Goal: Transaction & Acquisition: Purchase product/service

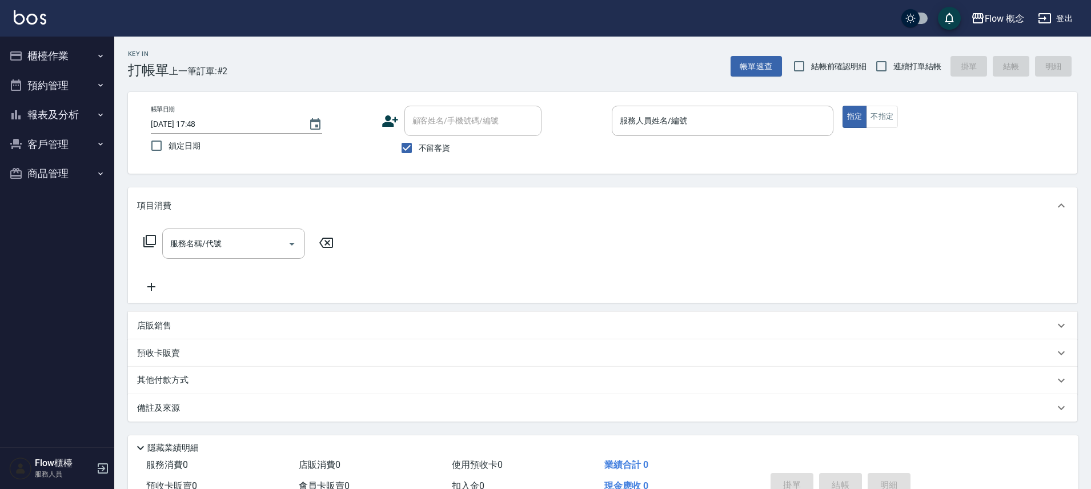
click at [59, 55] on button "櫃檯作業" at bounding box center [57, 56] width 105 height 30
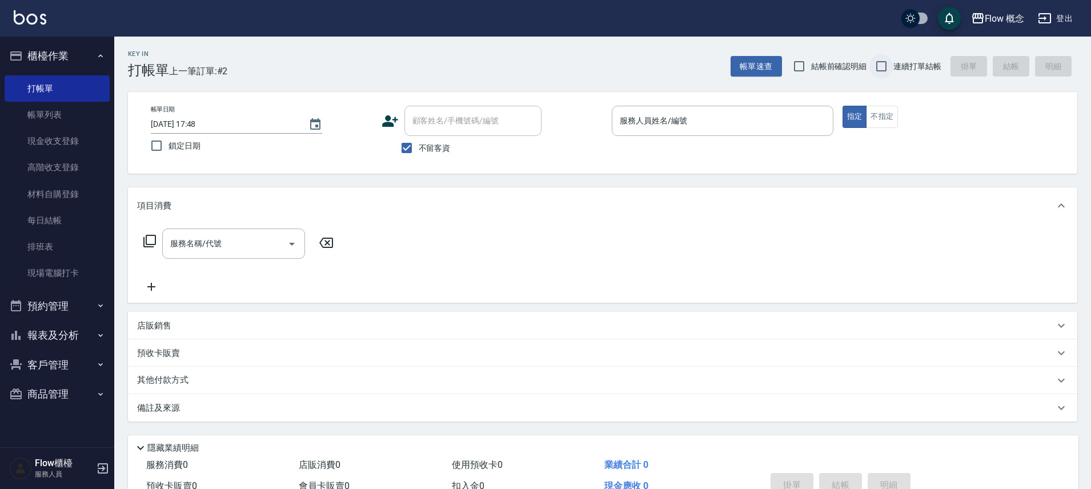
click at [885, 66] on input "連續打單結帳" at bounding box center [882, 66] width 24 height 24
checkbox input "true"
click at [425, 143] on span "不留客資" at bounding box center [435, 148] width 32 height 12
click at [419, 143] on input "不留客資" at bounding box center [407, 148] width 24 height 24
checkbox input "false"
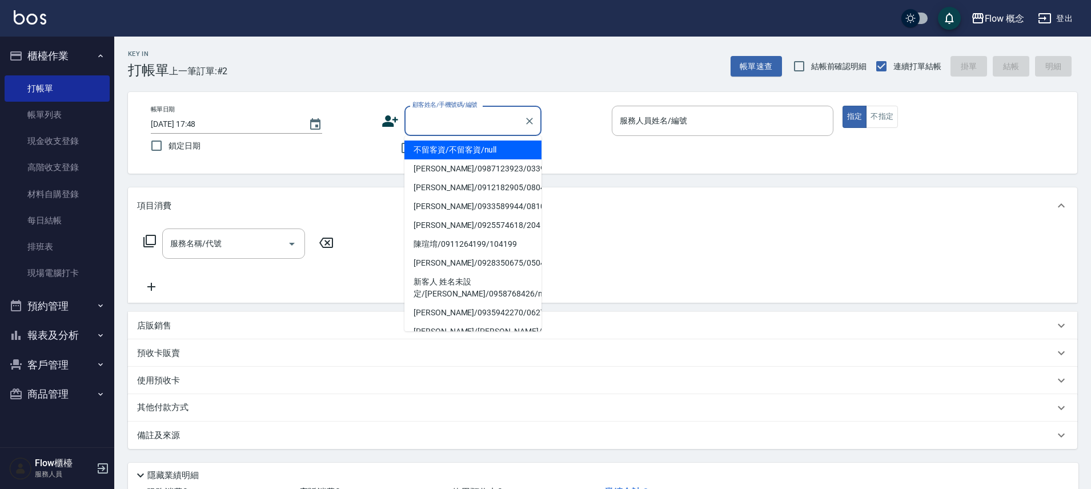
click at [455, 126] on input "顧客姓名/手機號碼/編號" at bounding box center [465, 121] width 110 height 20
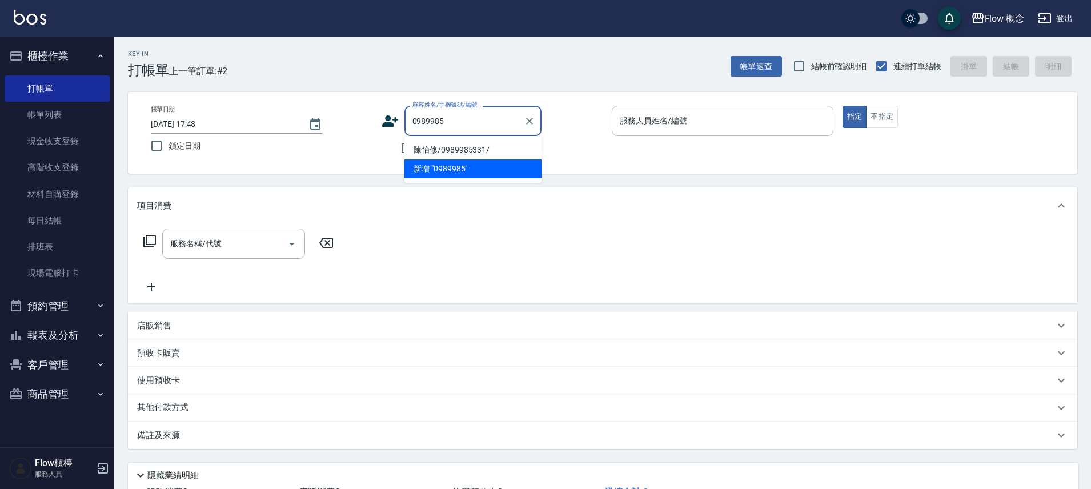
click at [508, 145] on li "陳怡修/0989985331/" at bounding box center [473, 150] width 137 height 19
type input "陳怡修/0989985331/"
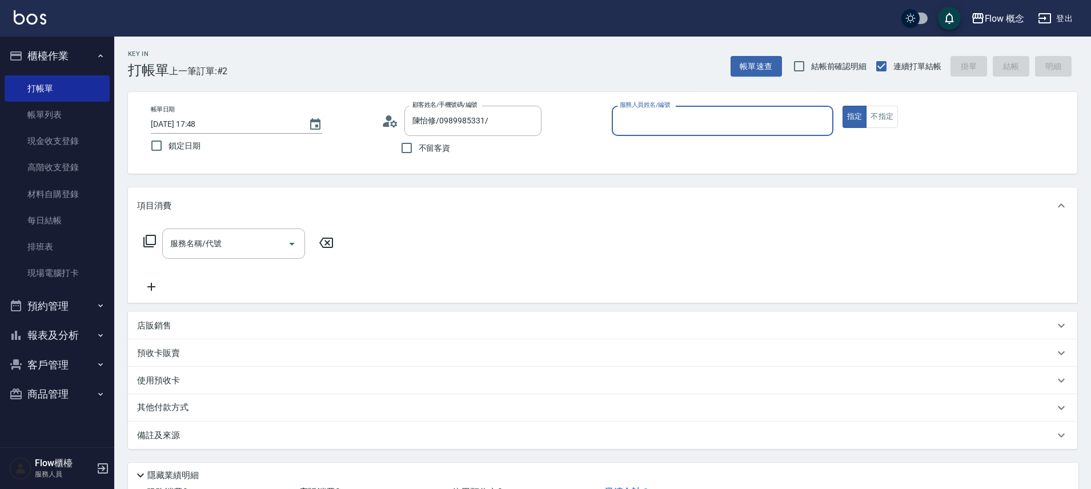
type input "Kimico-8"
click at [212, 250] on input "服務名稱/代號" at bounding box center [224, 244] width 115 height 20
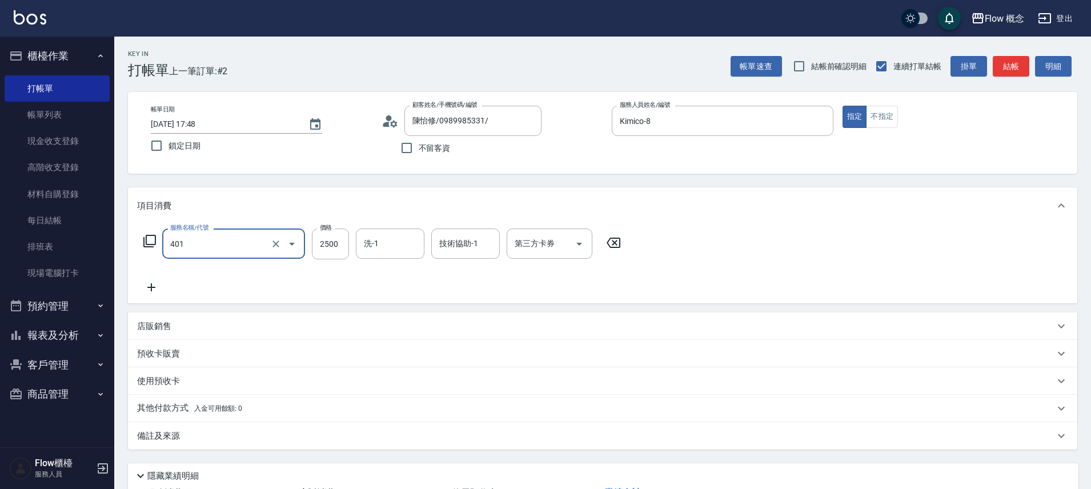
type input "染髮(401)"
type input "5600"
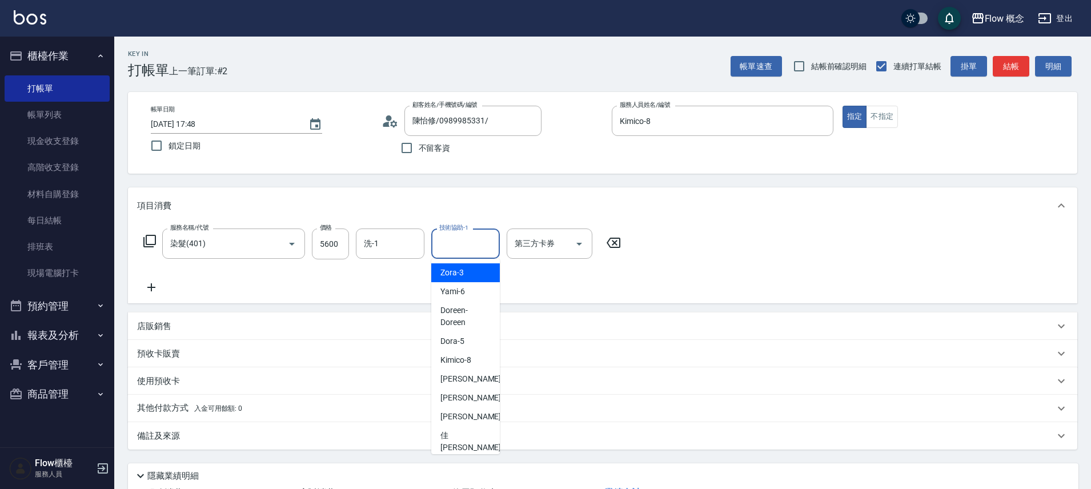
click at [476, 237] on input "技術協助-1" at bounding box center [466, 244] width 58 height 20
click at [474, 433] on div "[PERSON_NAME] -17" at bounding box center [465, 441] width 69 height 31
type input "佳[PERSON_NAME]-17"
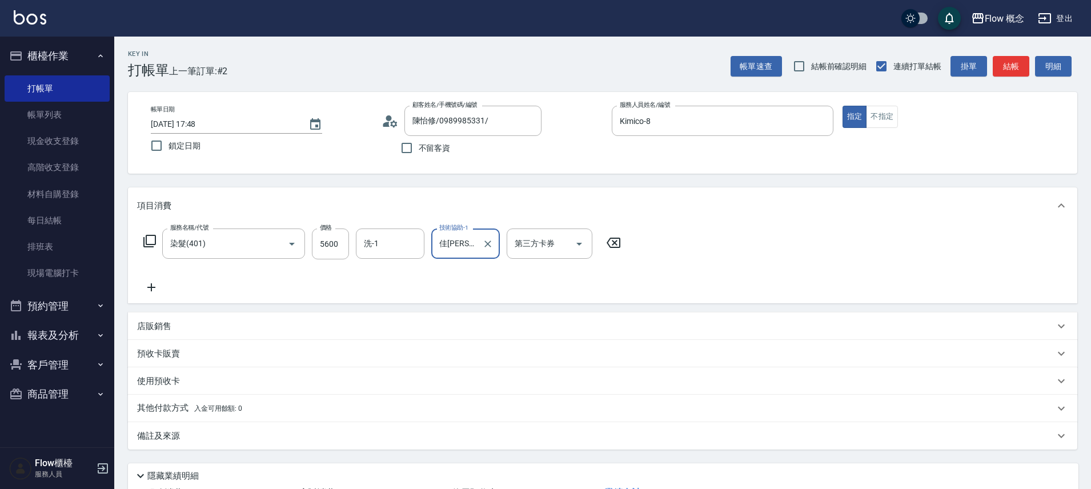
click at [139, 293] on icon at bounding box center [151, 288] width 29 height 14
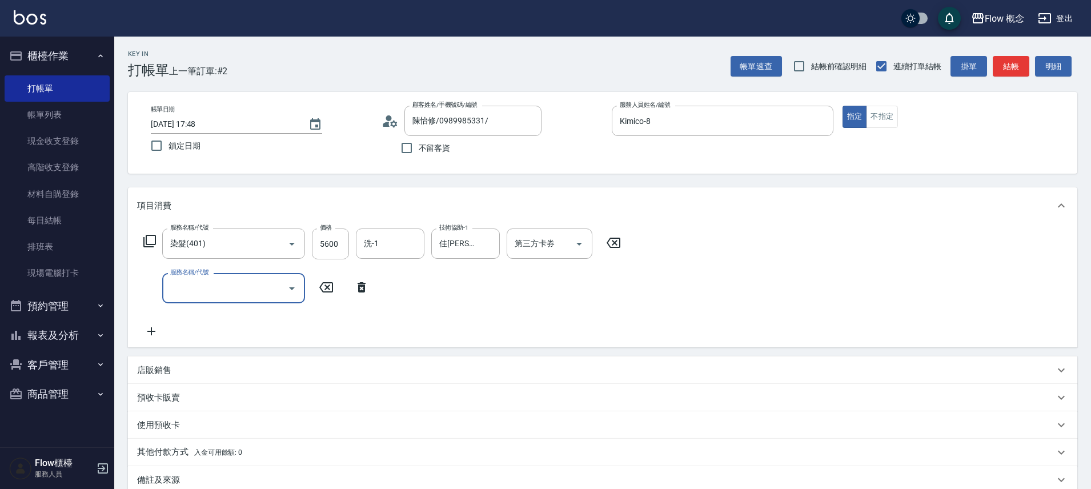
click at [223, 293] on input "服務名稱/代號" at bounding box center [224, 288] width 115 height 20
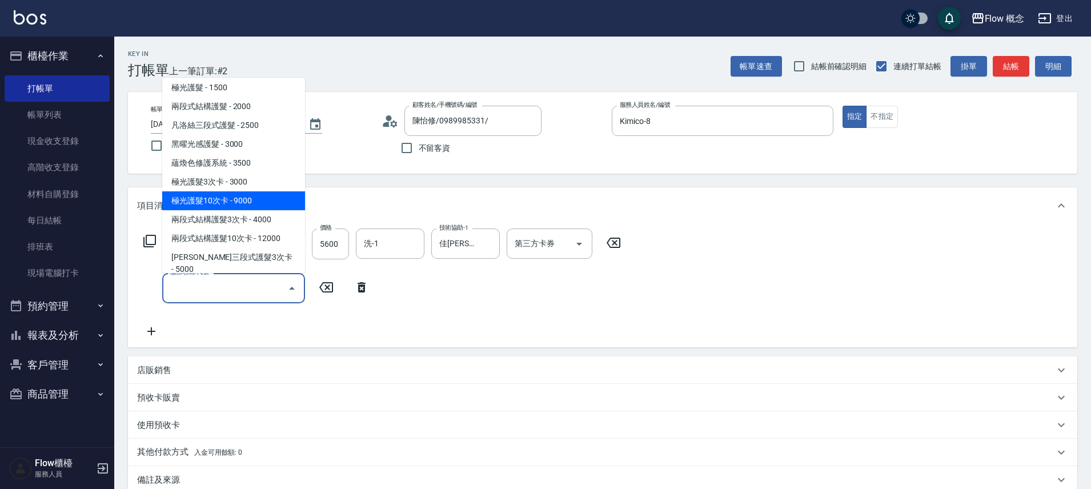
scroll to position [245, 0]
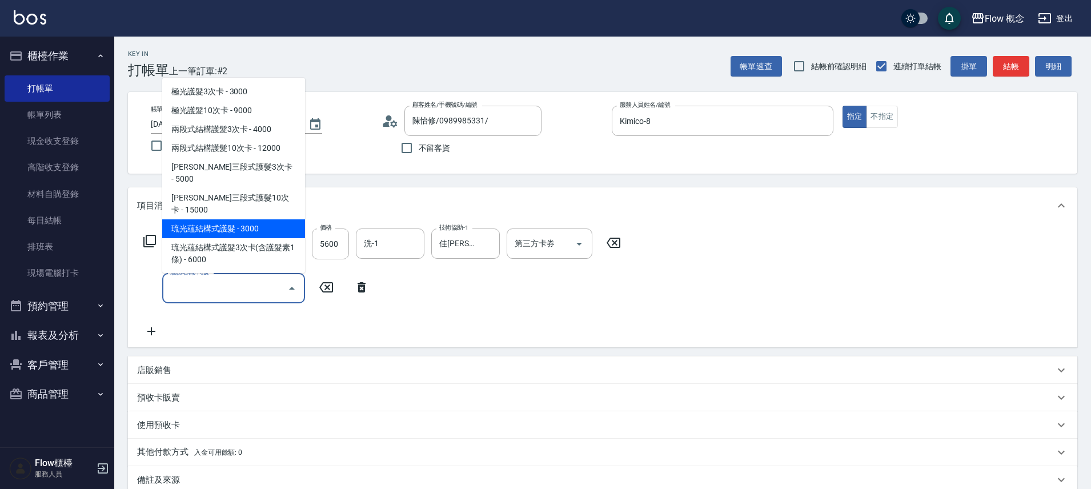
click at [233, 219] on span "琉光蘊結構式護髮 - 3000" at bounding box center [233, 228] width 143 height 19
type input "琉光蘊結構式護髮(513)"
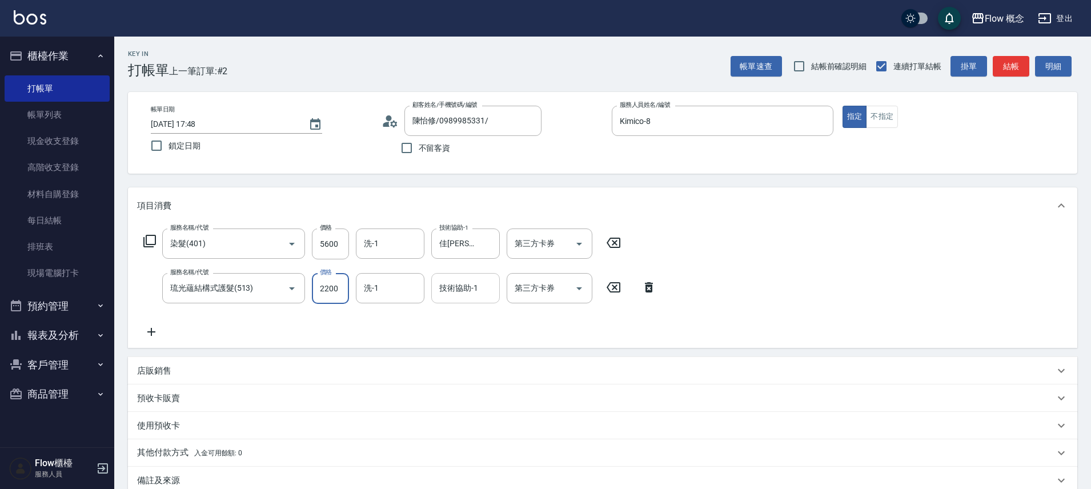
type input "2200"
click at [467, 284] on input "技術協助-1" at bounding box center [466, 288] width 58 height 20
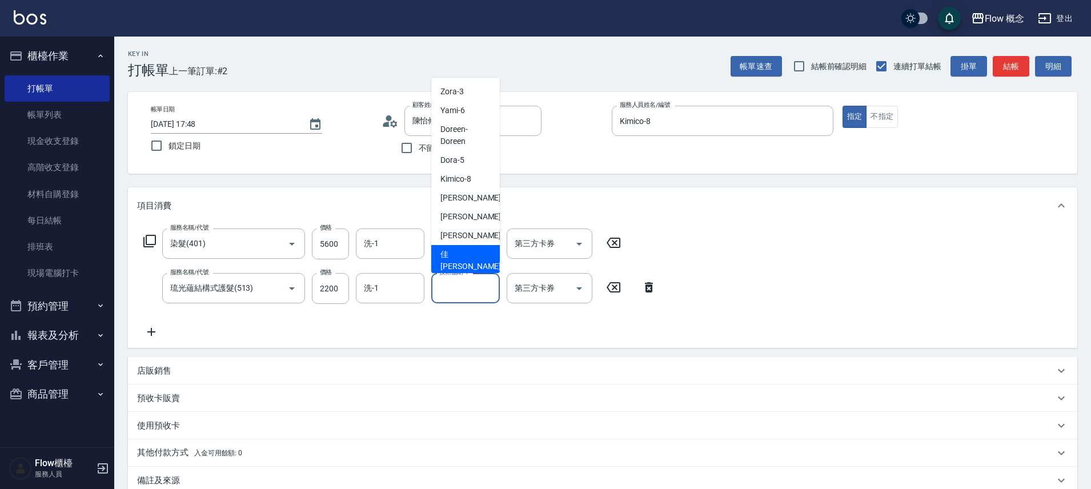
click at [469, 257] on div "[PERSON_NAME] -17" at bounding box center [465, 260] width 69 height 31
type input "佳[PERSON_NAME]-17"
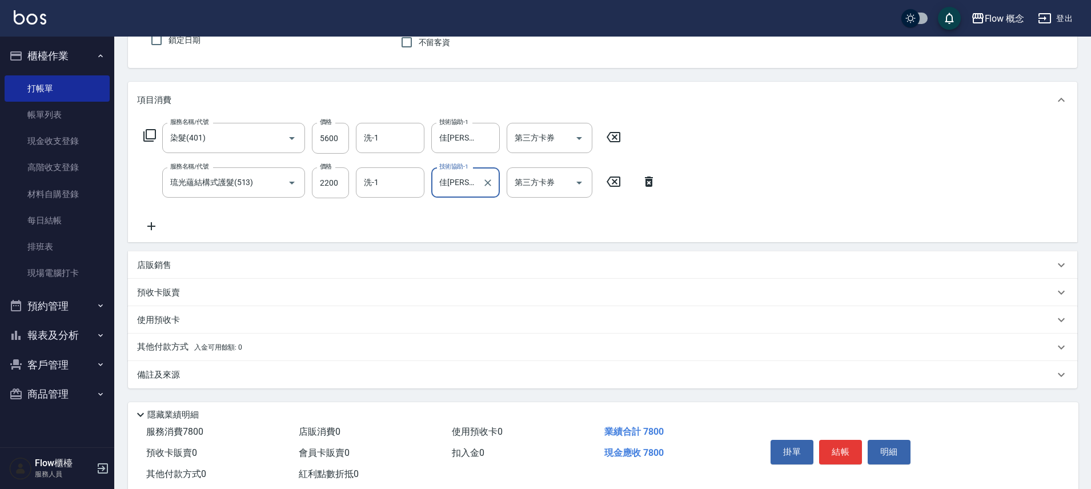
scroll to position [116, 0]
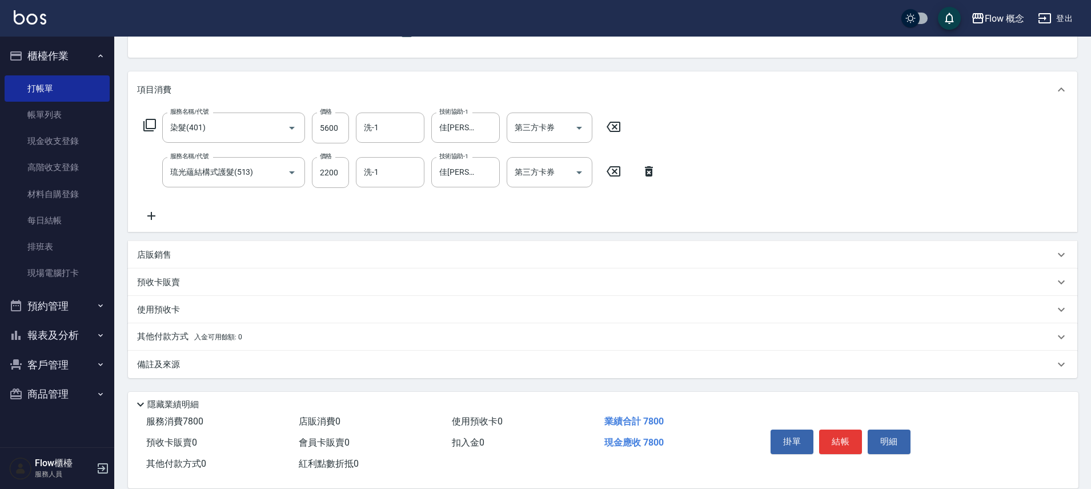
click at [240, 340] on span "入金可用餘額: 0" at bounding box center [218, 337] width 49 height 8
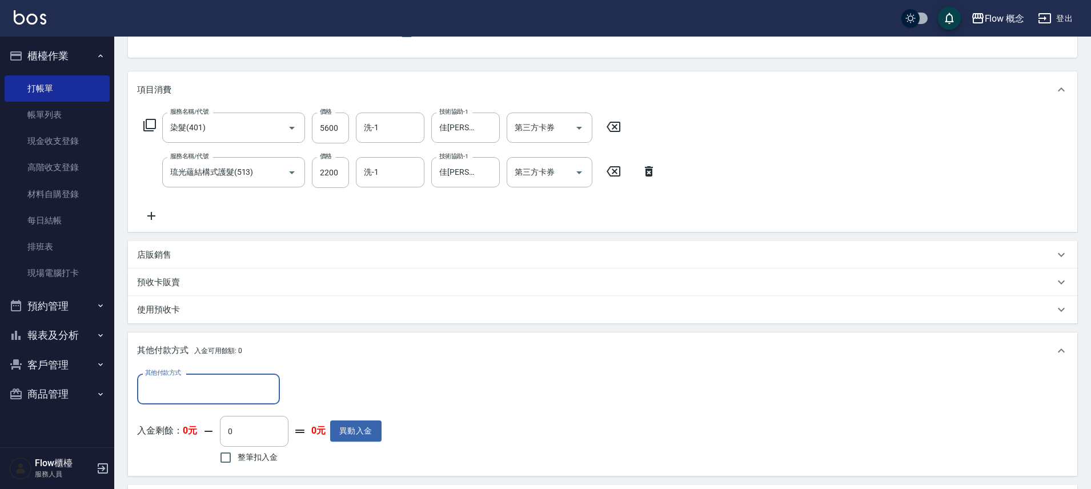
scroll to position [0, 0]
click at [185, 393] on input "其他付款方式" at bounding box center [208, 389] width 133 height 20
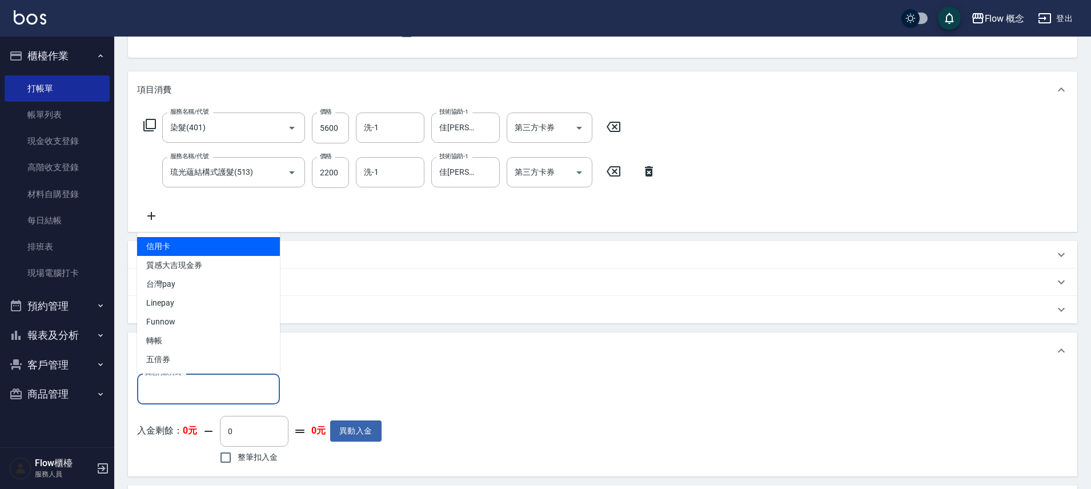
click at [198, 243] on span "信用卡" at bounding box center [208, 246] width 143 height 19
type input "信用卡"
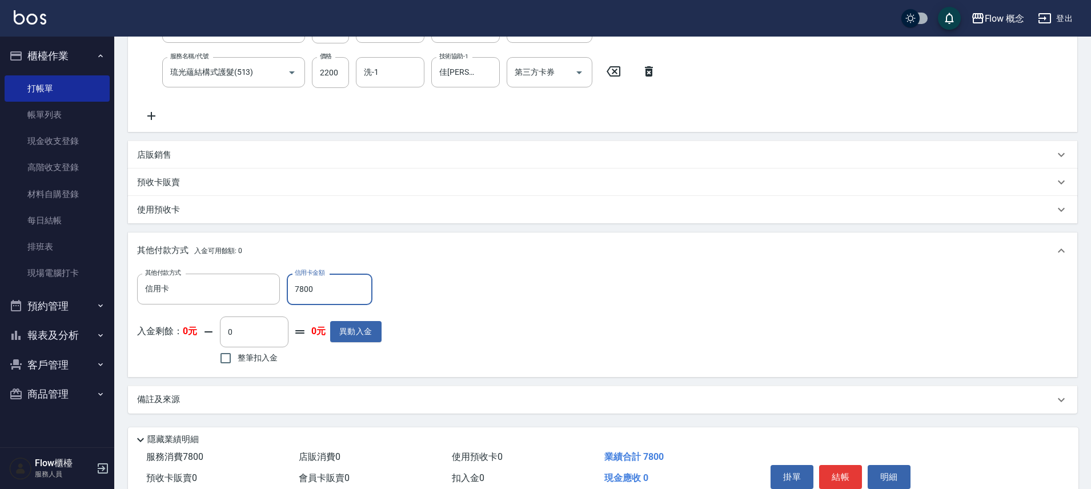
scroll to position [270, 0]
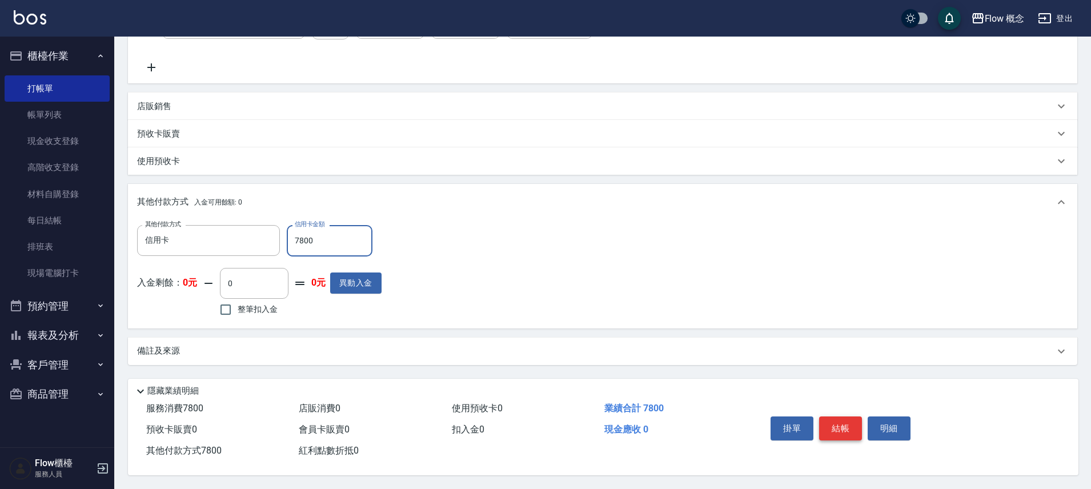
type input "7800"
click at [843, 426] on button "結帳" at bounding box center [840, 429] width 43 height 24
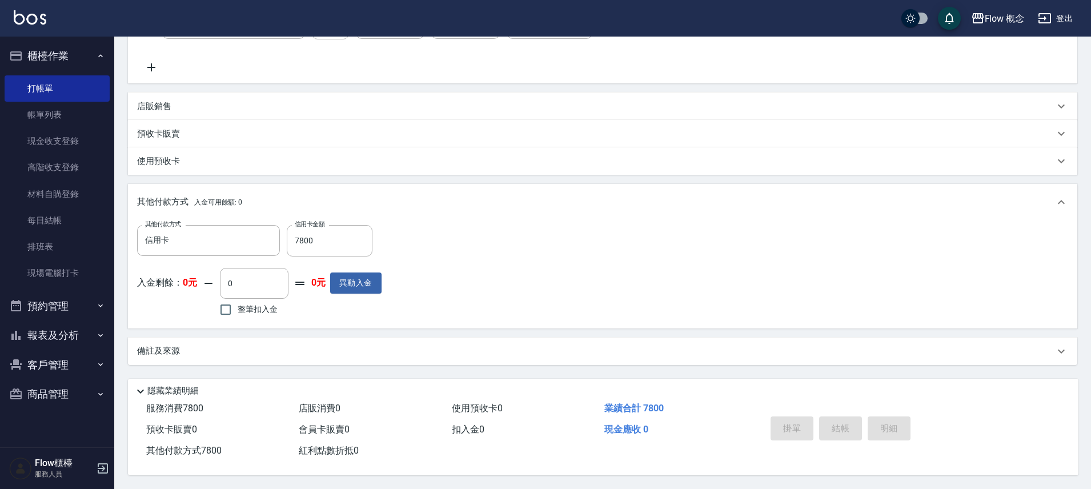
type input "[DATE] 19:01"
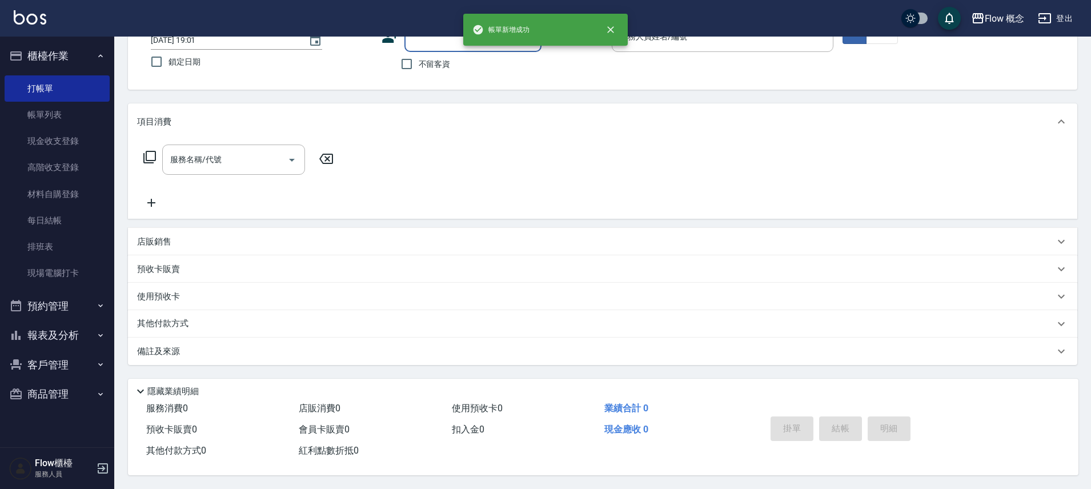
scroll to position [0, 0]
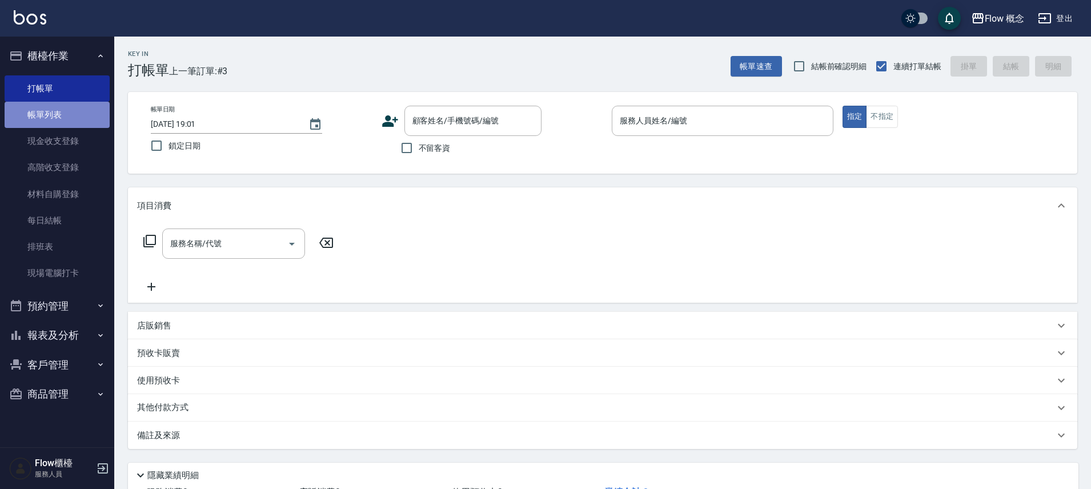
click at [63, 119] on link "帳單列表" at bounding box center [57, 115] width 105 height 26
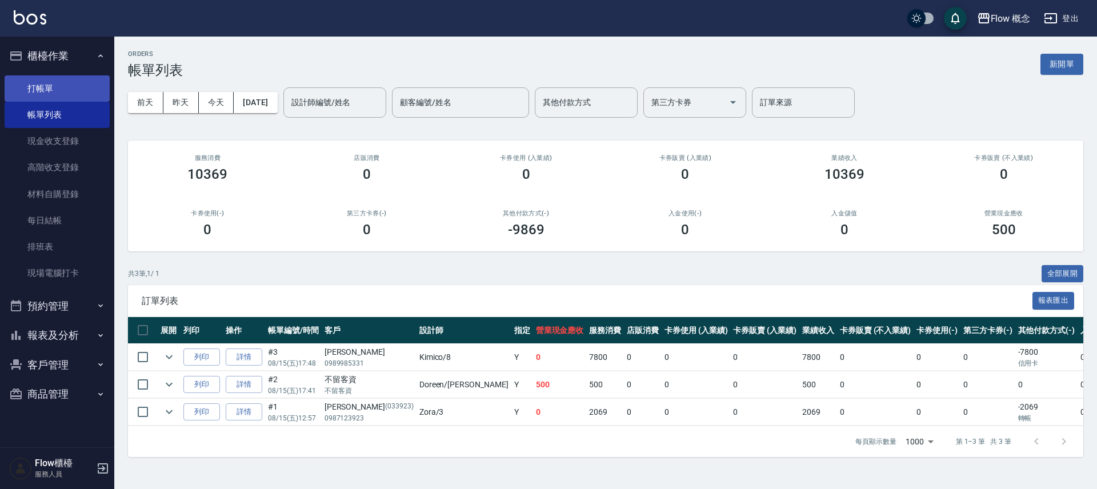
click at [68, 90] on link "打帳單" at bounding box center [57, 88] width 105 height 26
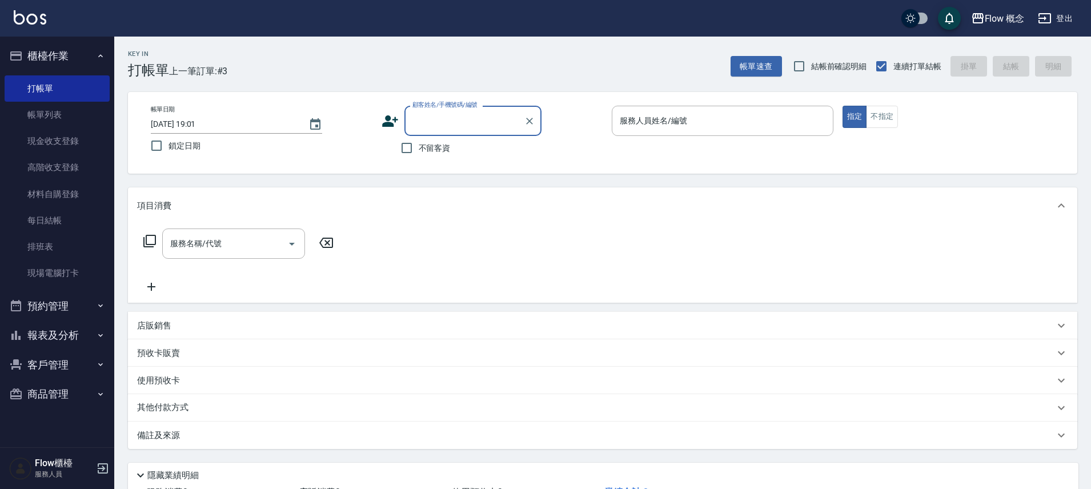
type input "x"
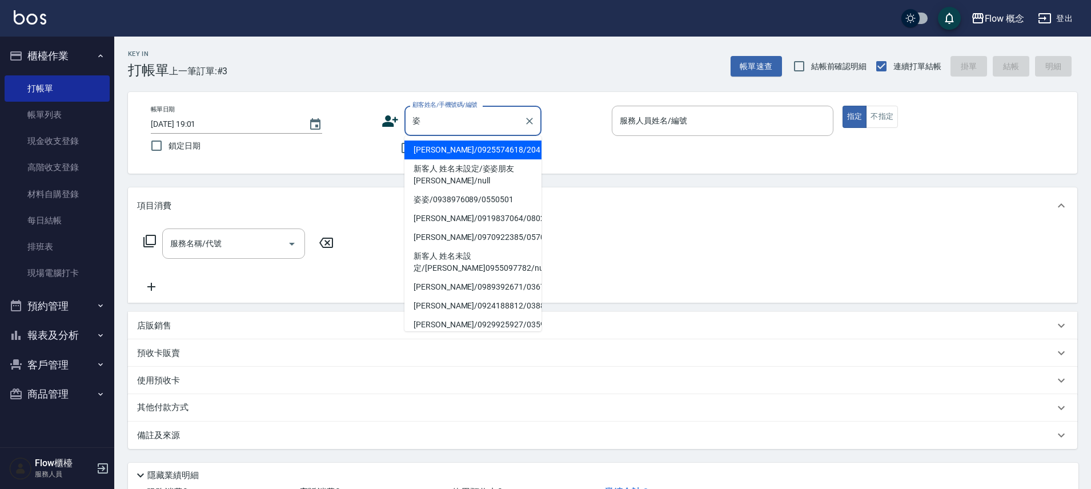
click at [476, 153] on li "[PERSON_NAME]/0925574618/204" at bounding box center [473, 150] width 137 height 19
type input "[PERSON_NAME]/0925574618/204"
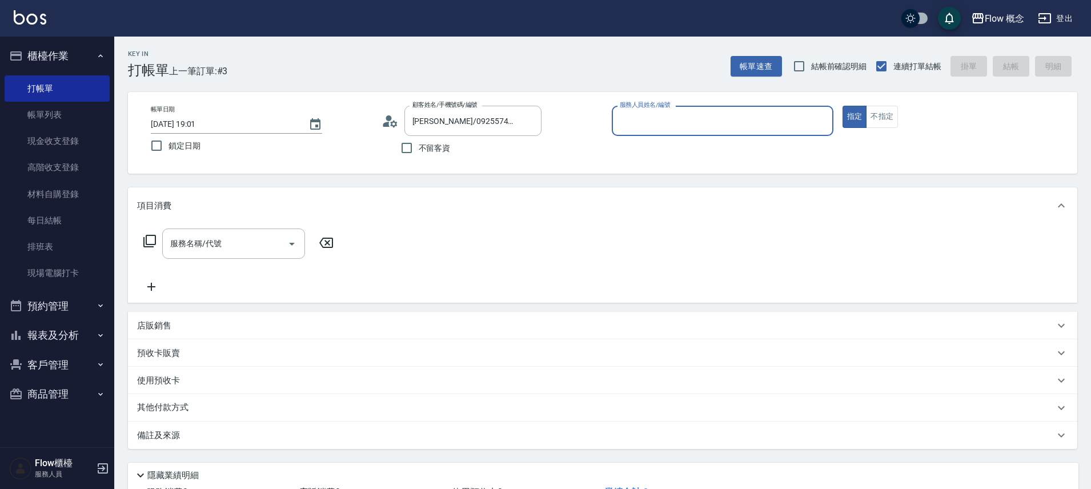
type input "８"
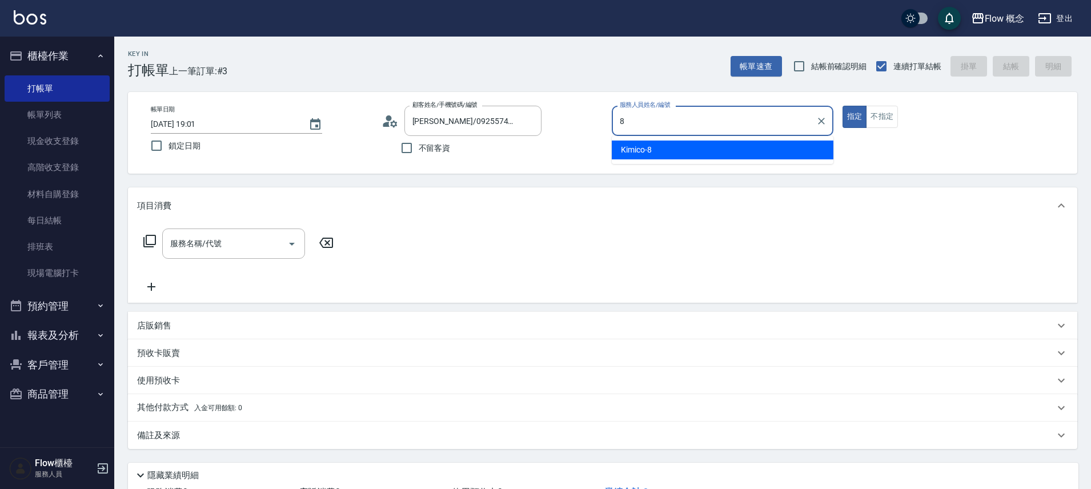
type input "Kimico-8"
type button "true"
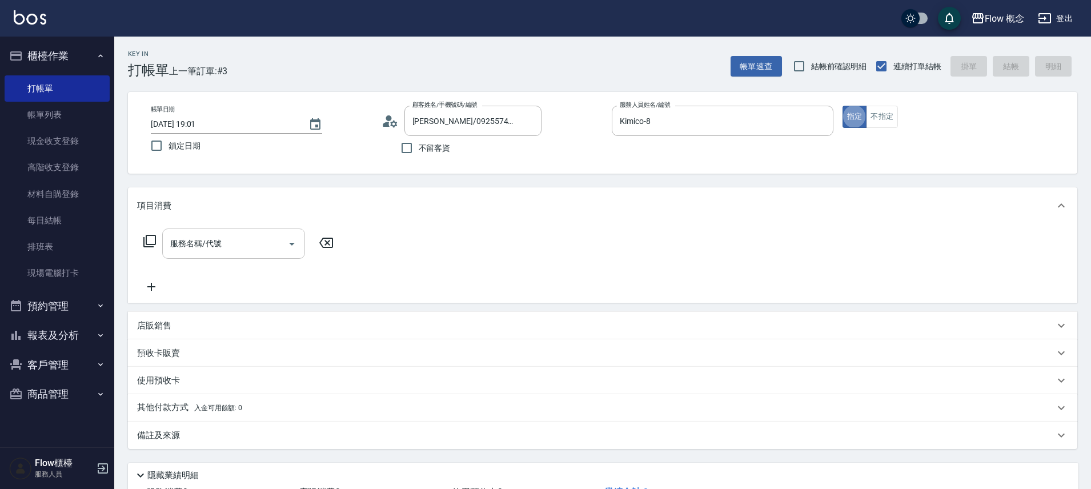
click at [277, 247] on input "服務名稱/代號" at bounding box center [224, 244] width 115 height 20
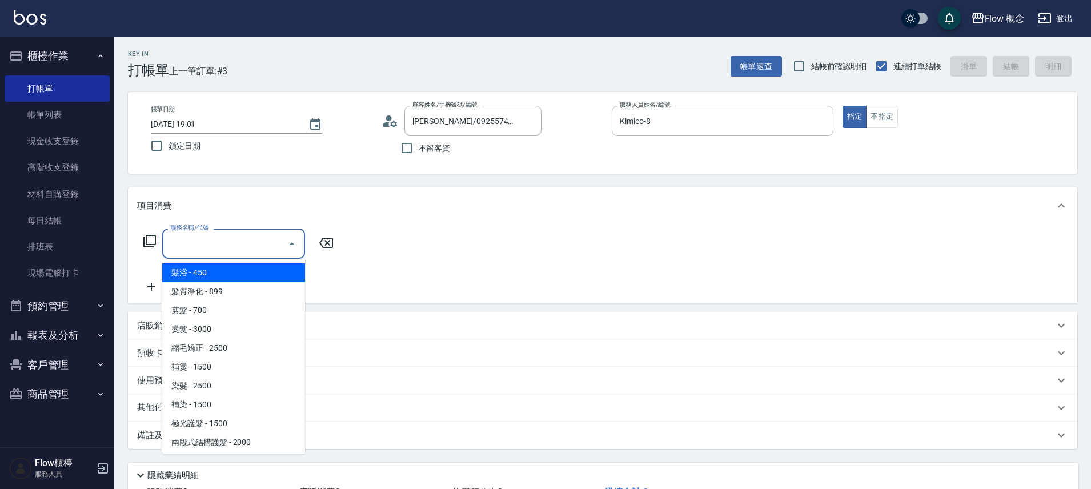
click at [221, 272] on span "髮浴 - 450" at bounding box center [233, 272] width 143 height 19
type input "髮浴 (101)"
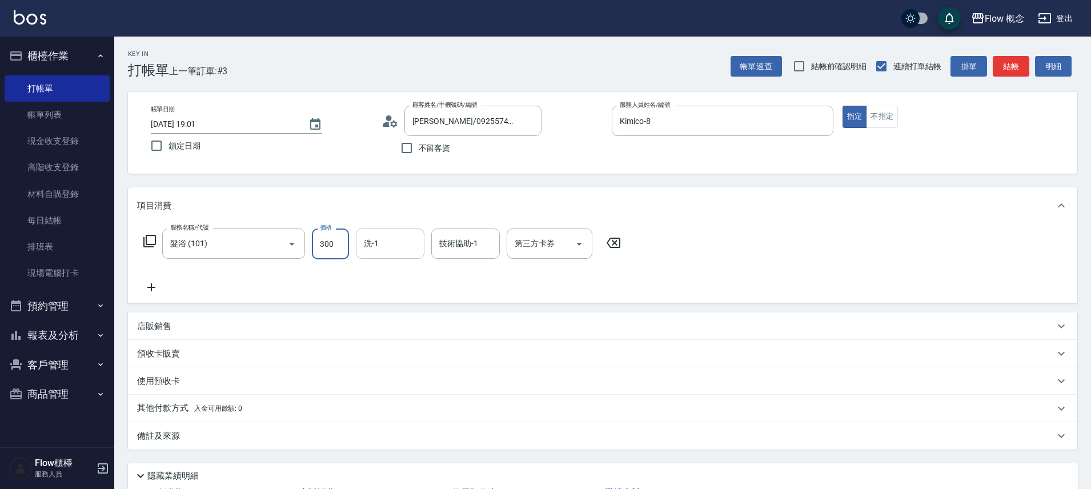
type input "300"
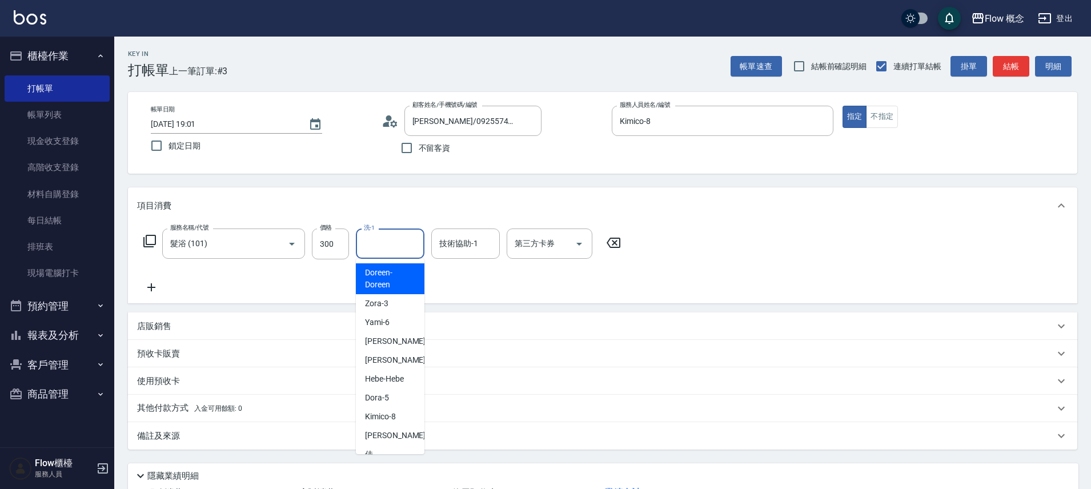
click at [395, 238] on input "洗-1" at bounding box center [390, 244] width 58 height 20
click at [399, 426] on div "[PERSON_NAME] -16" at bounding box center [390, 435] width 69 height 19
type input "[PERSON_NAME]-16"
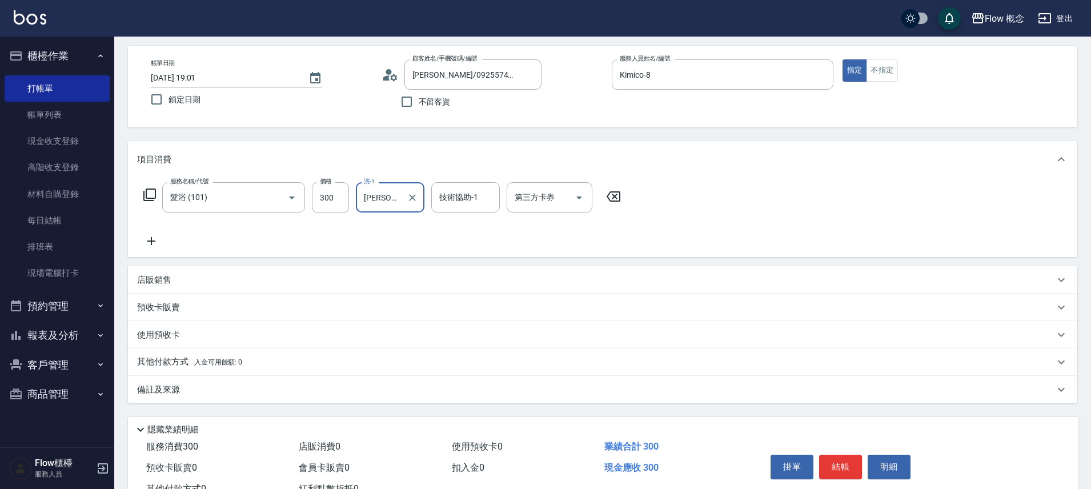
scroll to position [90, 0]
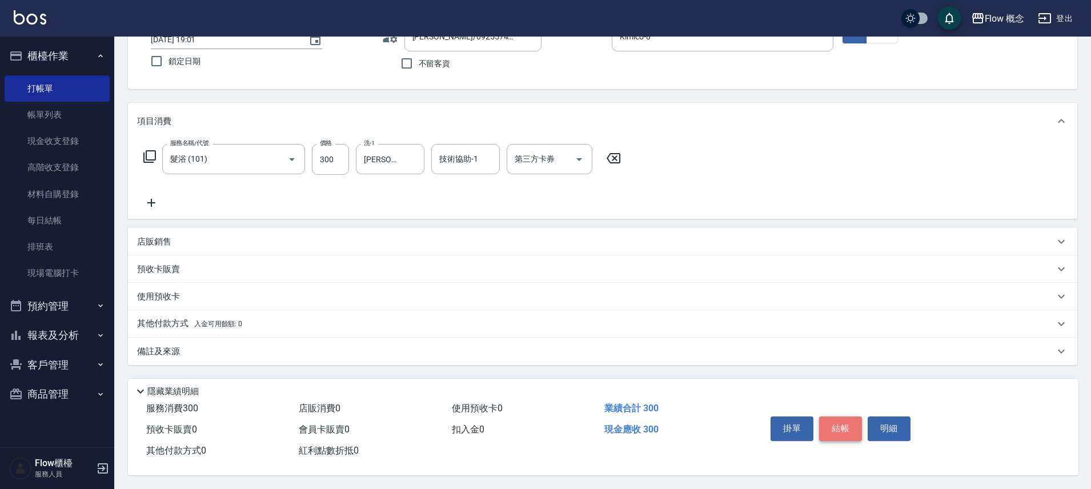
click at [847, 424] on button "結帳" at bounding box center [840, 429] width 43 height 24
type input "[DATE] 19:02"
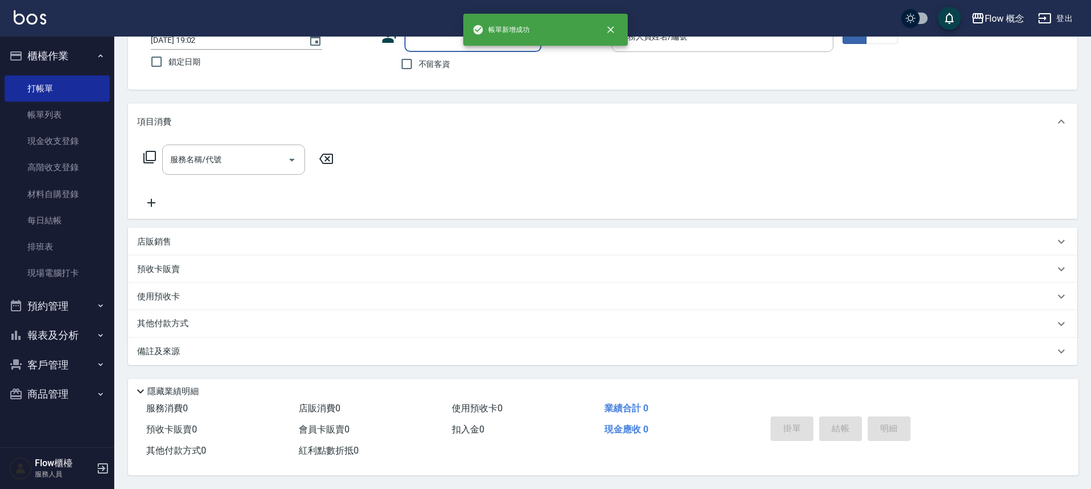
scroll to position [89, 0]
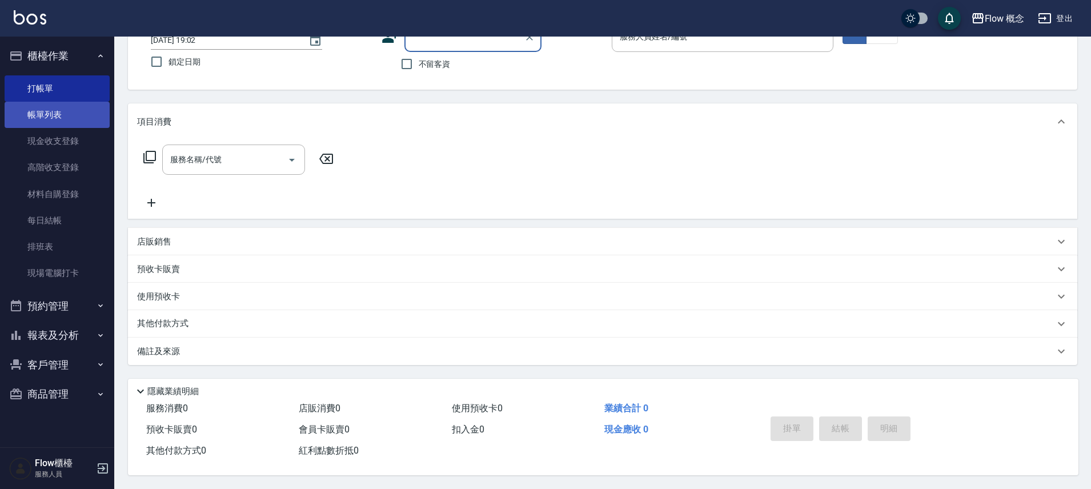
click at [46, 120] on link "帳單列表" at bounding box center [57, 115] width 105 height 26
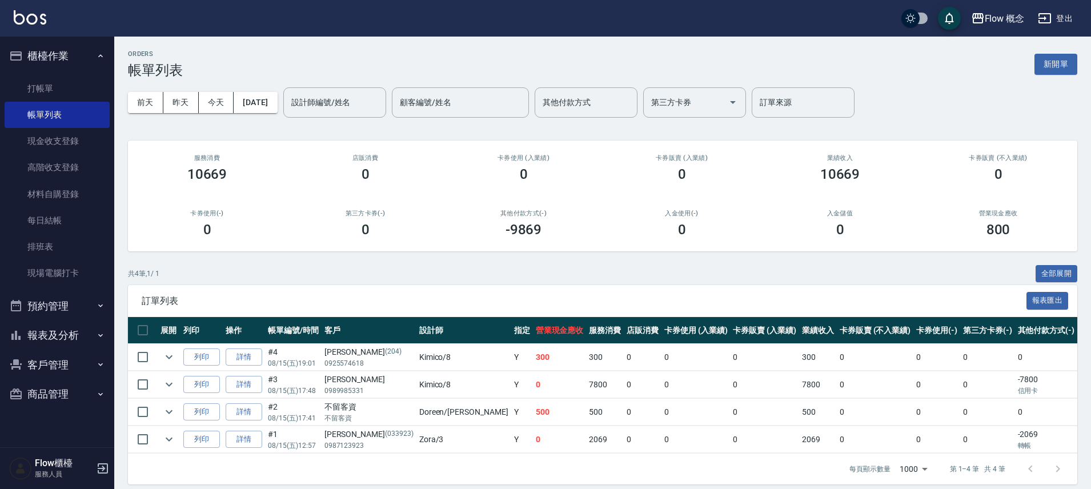
click at [79, 326] on button "報表及分析" at bounding box center [57, 336] width 105 height 30
click at [55, 393] on link "店家日報表" at bounding box center [57, 394] width 105 height 26
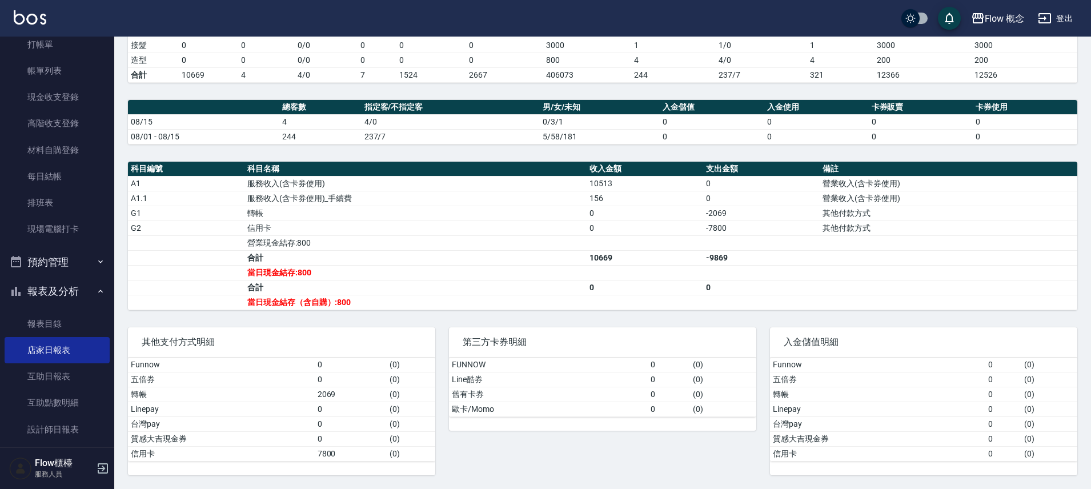
scroll to position [169, 0]
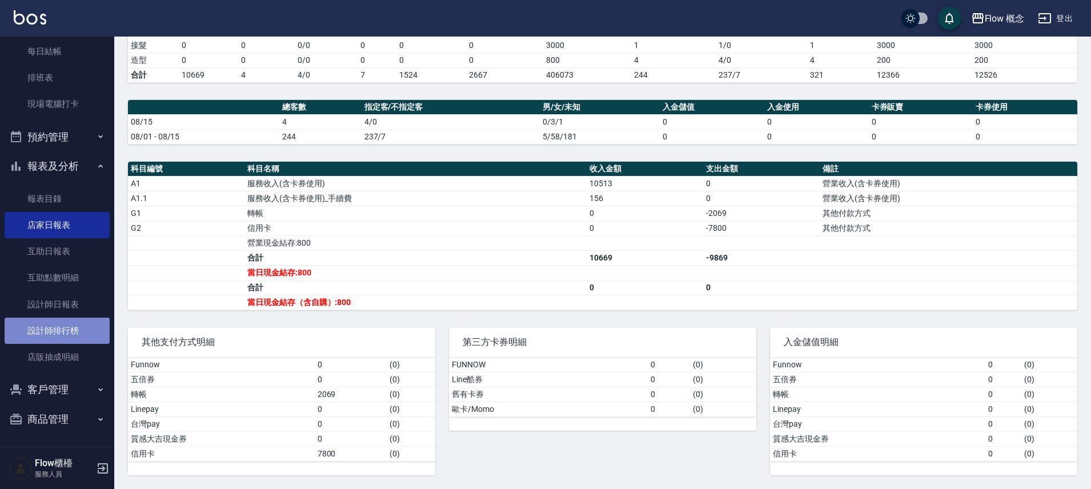
click at [63, 318] on link "設計師排行榜" at bounding box center [57, 331] width 105 height 26
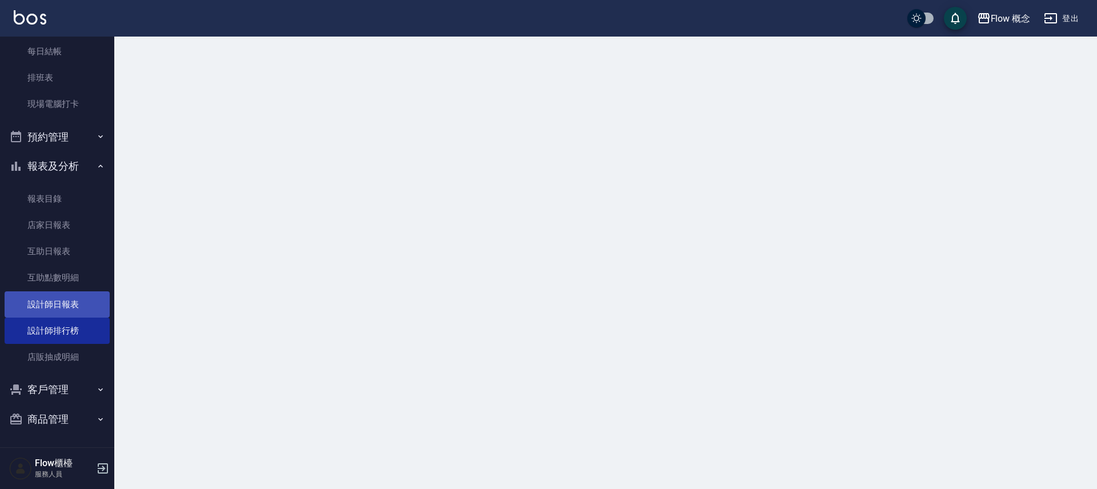
click at [62, 307] on link "設計師日報表" at bounding box center [57, 304] width 105 height 26
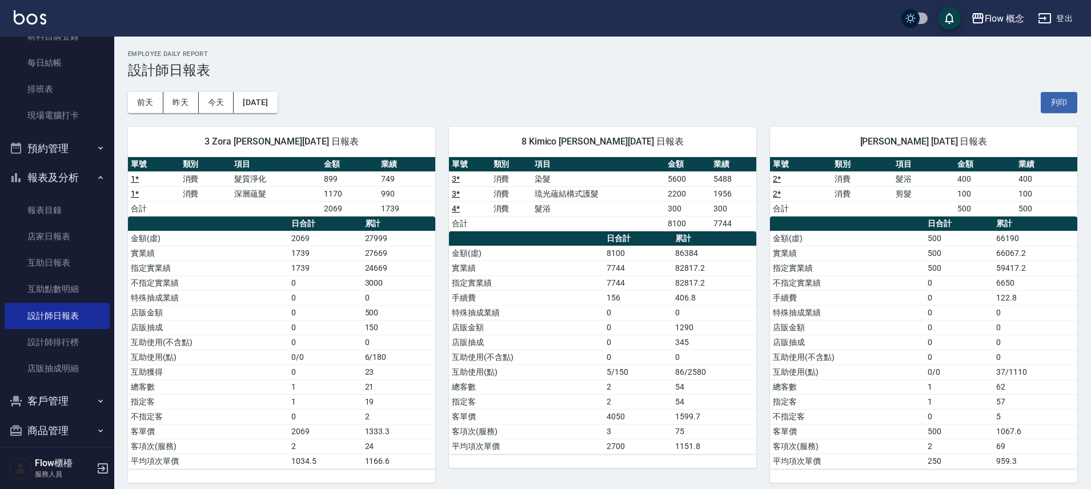
scroll to position [169, 0]
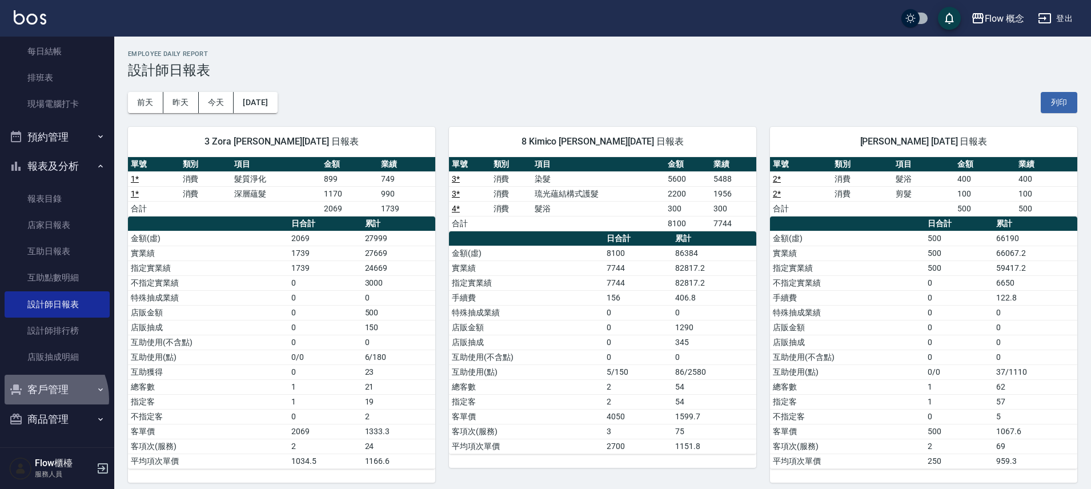
click at [41, 399] on button "客戶管理" at bounding box center [57, 390] width 105 height 30
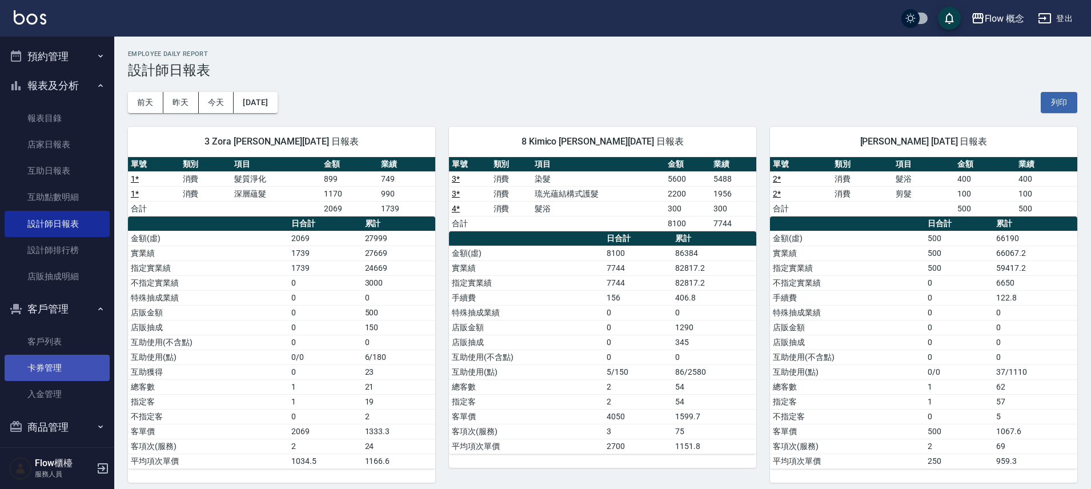
scroll to position [252, 0]
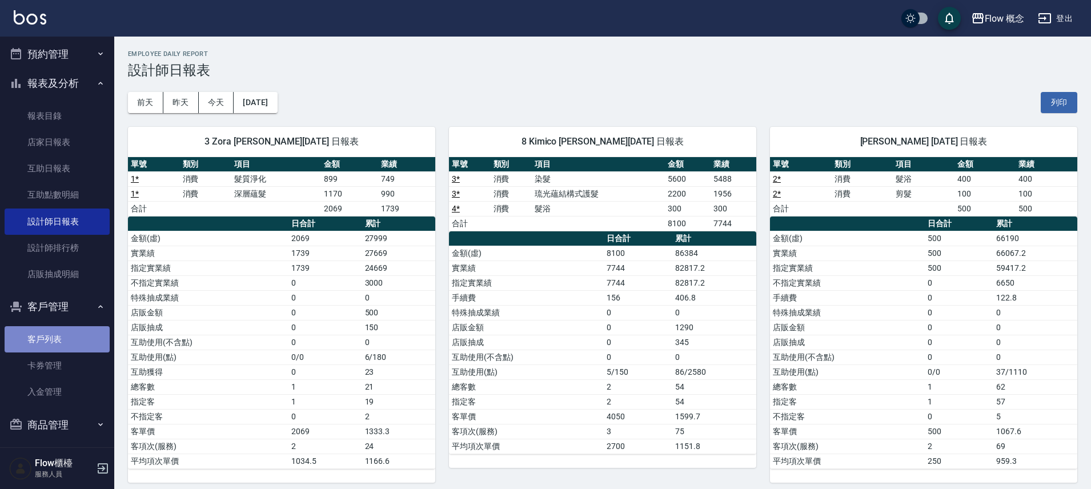
click at [66, 346] on link "客戶列表" at bounding box center [57, 339] width 105 height 26
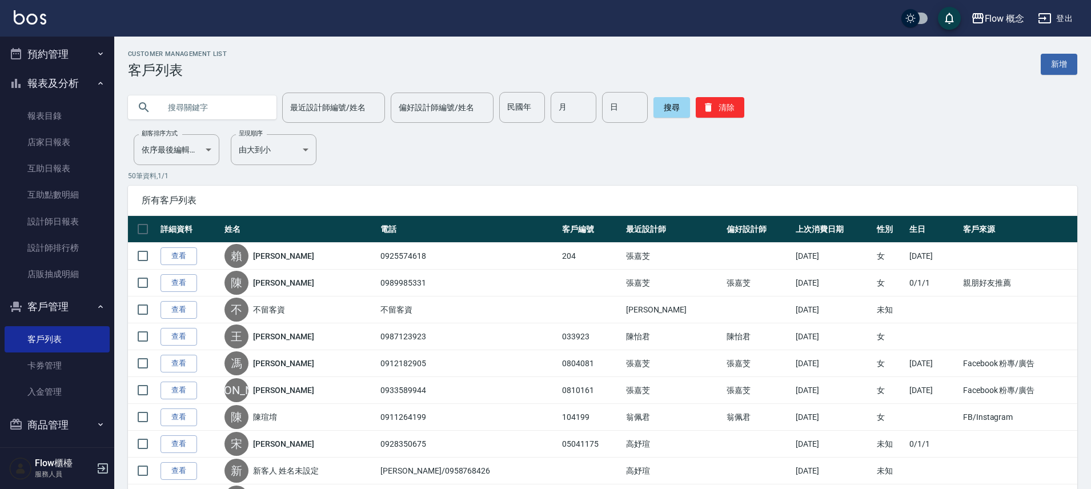
click at [227, 105] on input "text" at bounding box center [213, 107] width 107 height 31
type input "h"
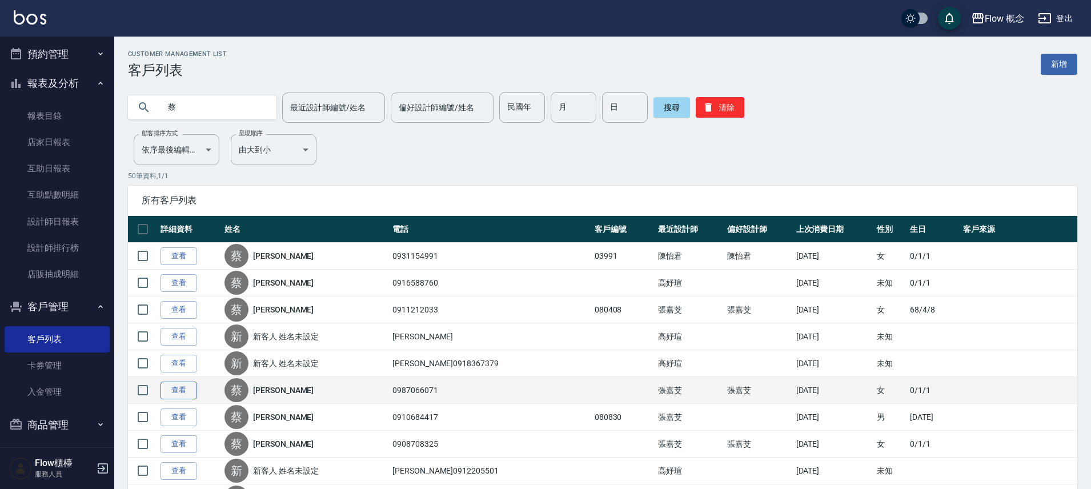
type input "蔡"
click at [189, 390] on link "查看" at bounding box center [179, 391] width 37 height 18
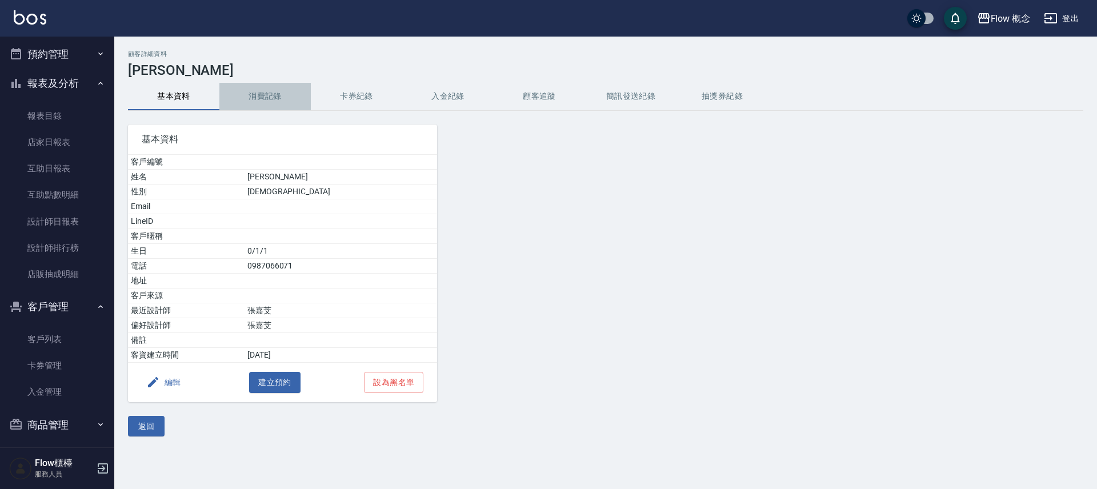
click at [261, 97] on button "消費記錄" at bounding box center [264, 96] width 91 height 27
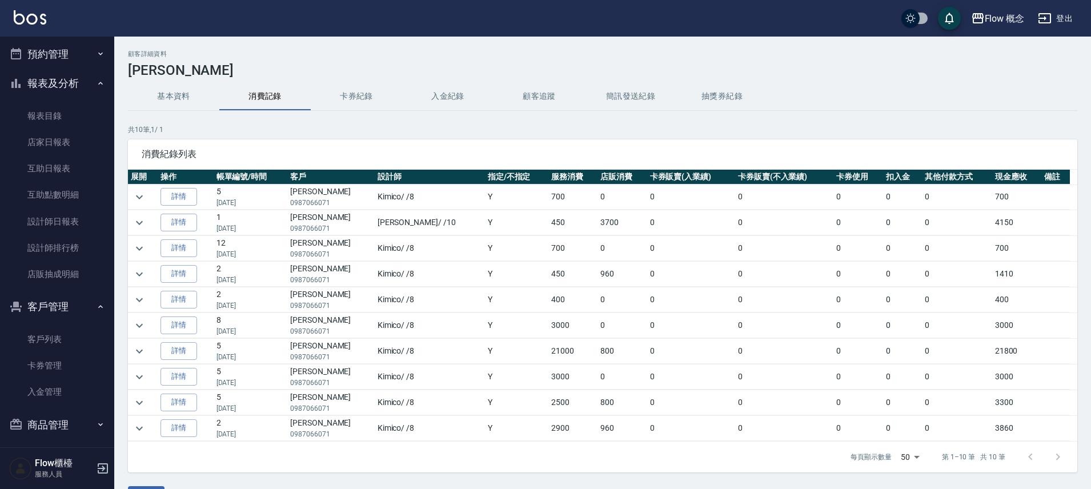
click at [548, 306] on td "400" at bounding box center [572, 299] width 49 height 25
click at [548, 281] on td "450" at bounding box center [572, 274] width 49 height 25
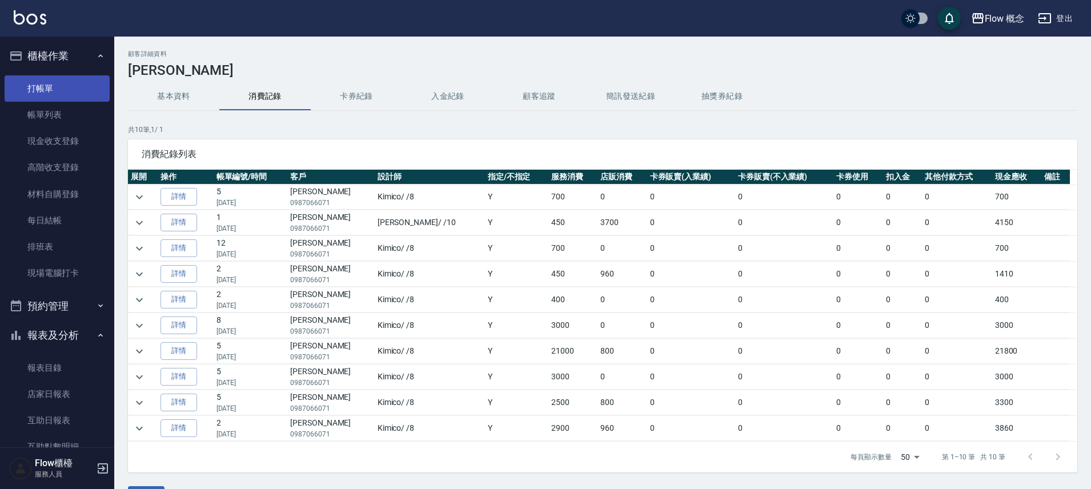
click at [44, 99] on link "打帳單" at bounding box center [57, 88] width 105 height 26
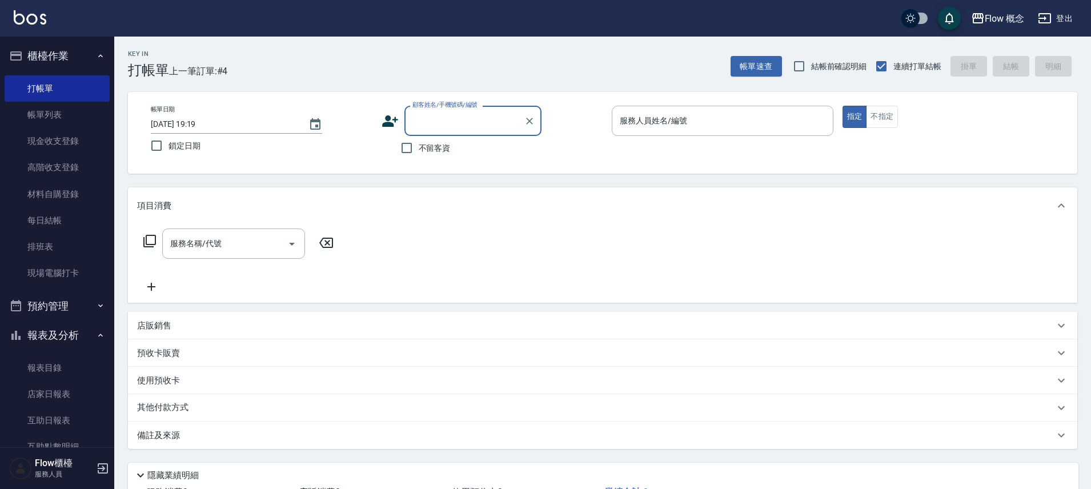
click at [474, 118] on input "顧客姓名/手機號碼/編號" at bounding box center [465, 121] width 110 height 20
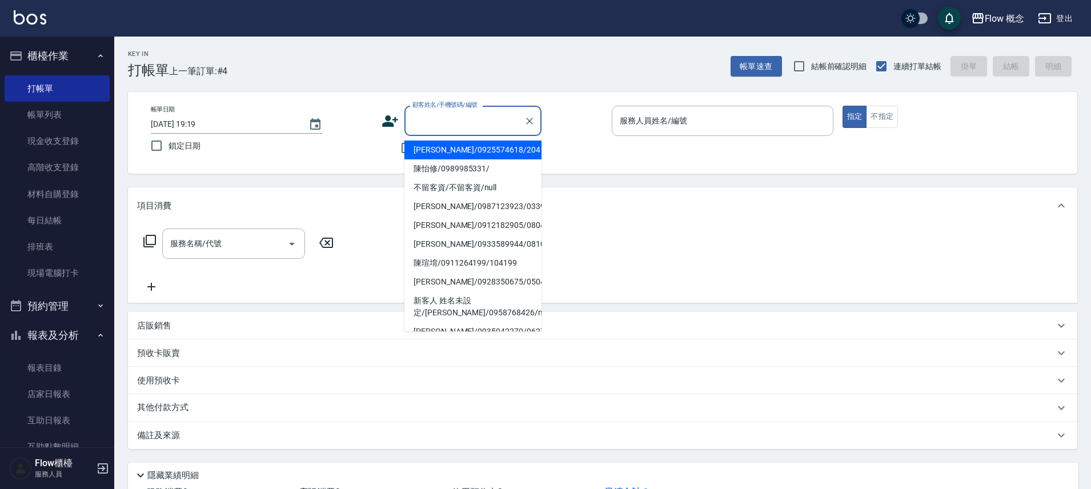
type input "ㄨ"
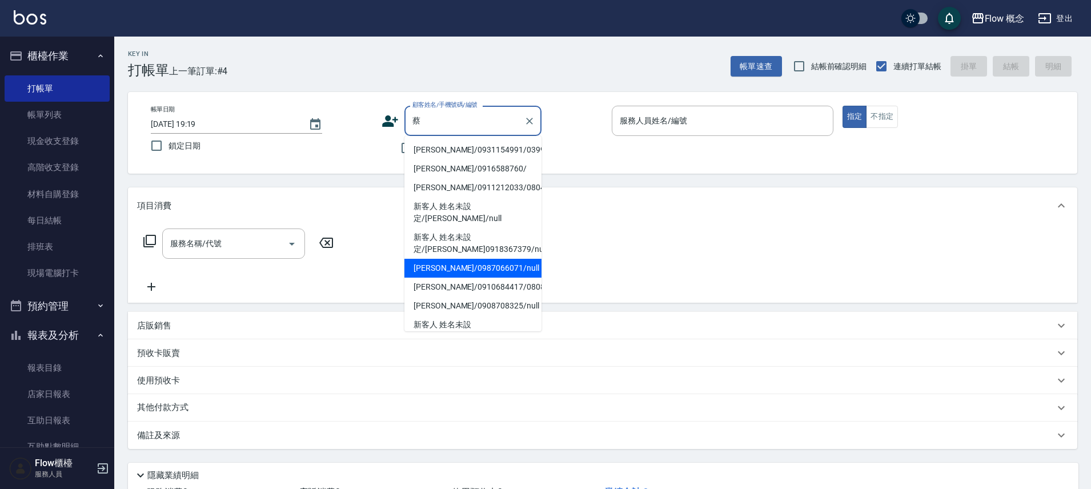
click at [459, 259] on li "[PERSON_NAME]/0987066071/null" at bounding box center [473, 268] width 137 height 19
type input "[PERSON_NAME]/0987066071/null"
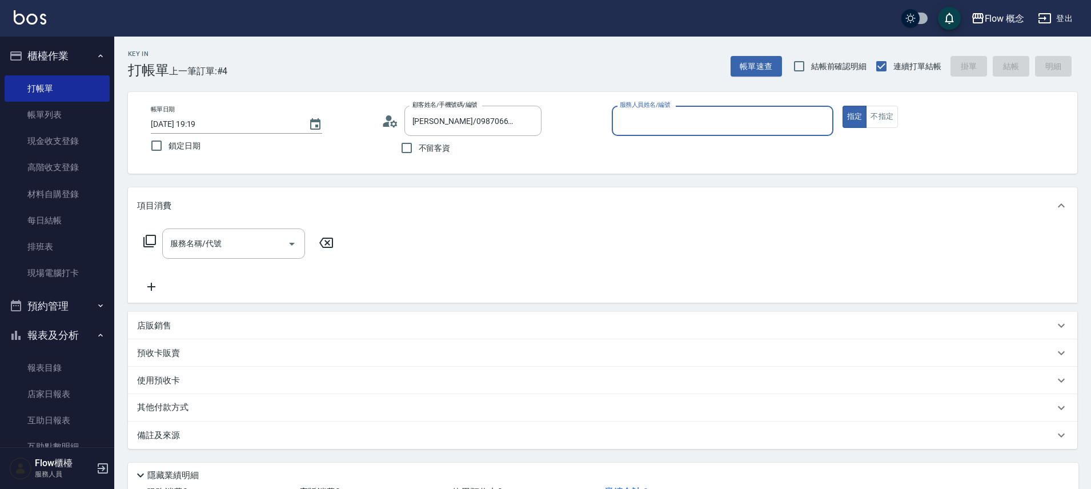
type input "Kimico-8"
click at [252, 251] on input "服務名稱/代號" at bounding box center [224, 244] width 115 height 20
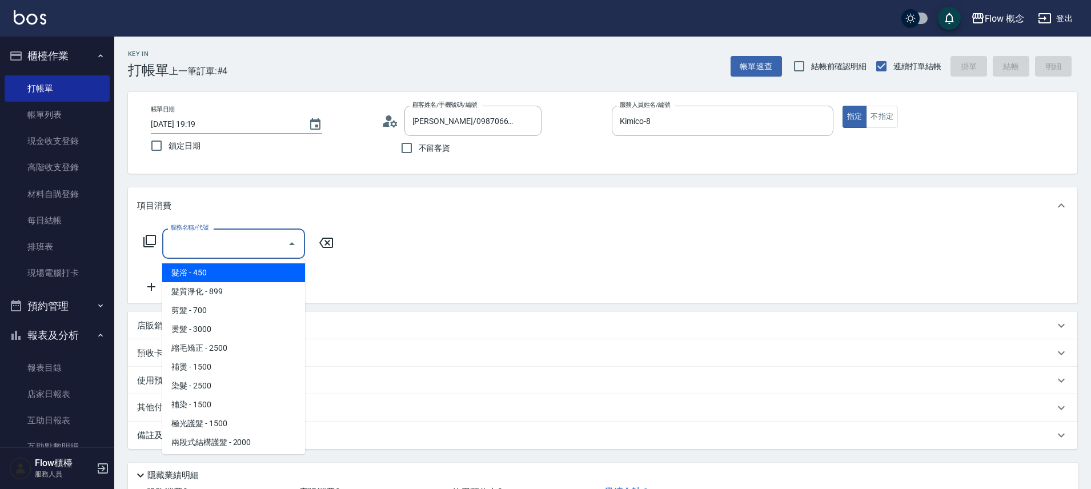
click at [227, 271] on span "髮浴 - 450" at bounding box center [233, 272] width 143 height 19
type input "髮浴 (101)"
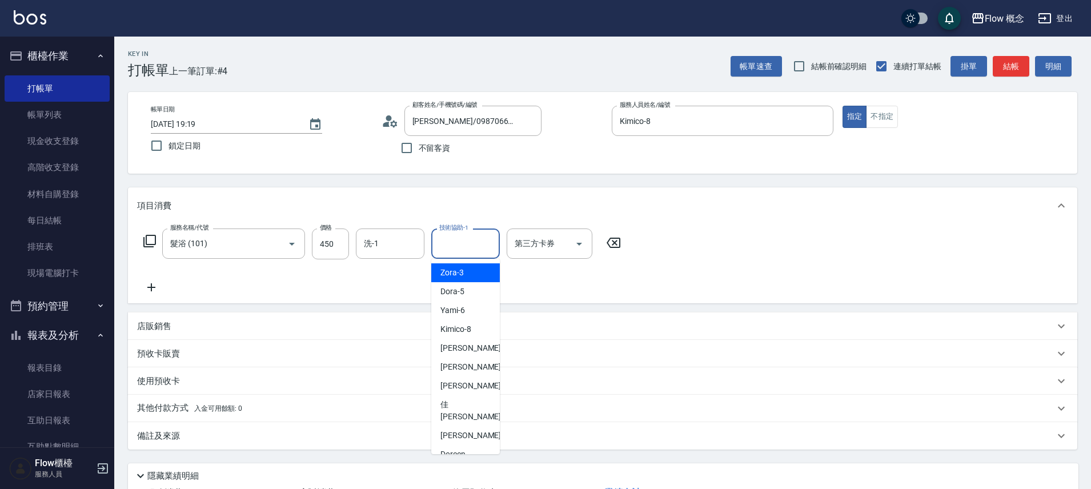
click at [456, 248] on input "技術協助-1" at bounding box center [466, 244] width 58 height 20
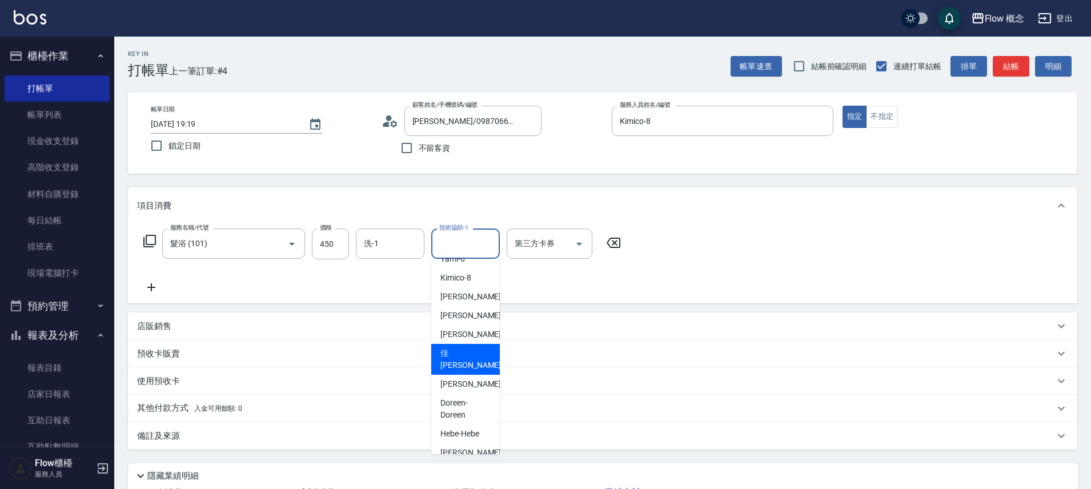
scroll to position [52, 0]
click at [466, 357] on span "[PERSON_NAME] -17" at bounding box center [477, 359] width 72 height 24
type input "佳[PERSON_NAME]-17"
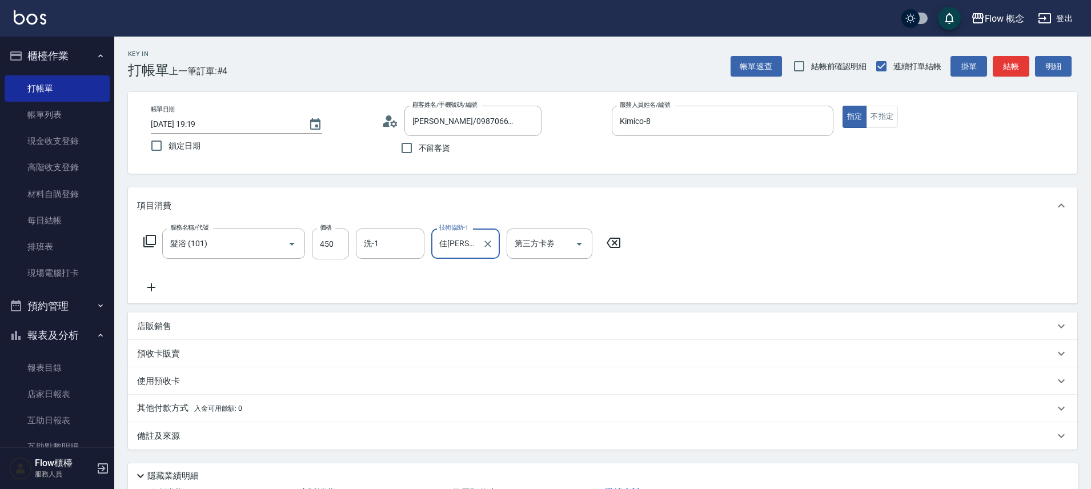
scroll to position [90, 0]
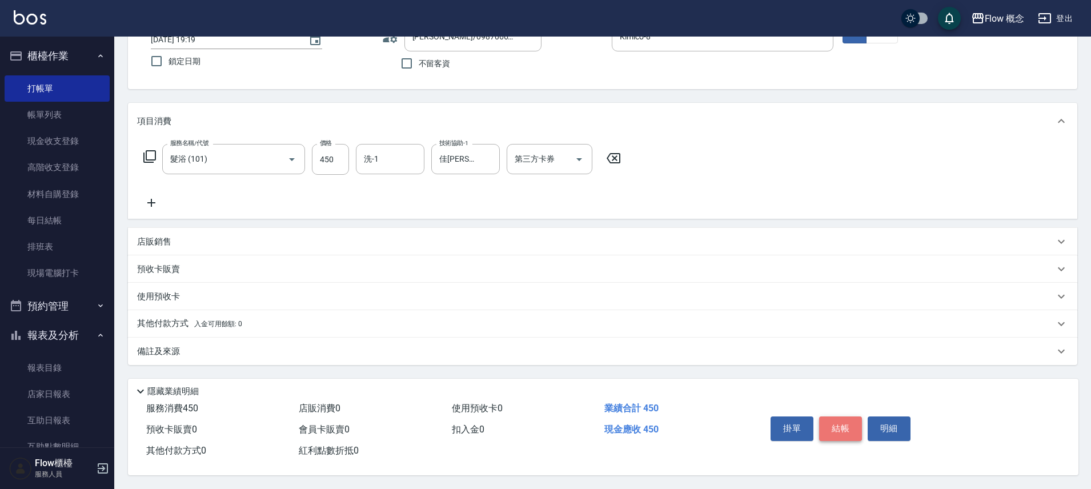
click at [834, 423] on button "結帳" at bounding box center [840, 429] width 43 height 24
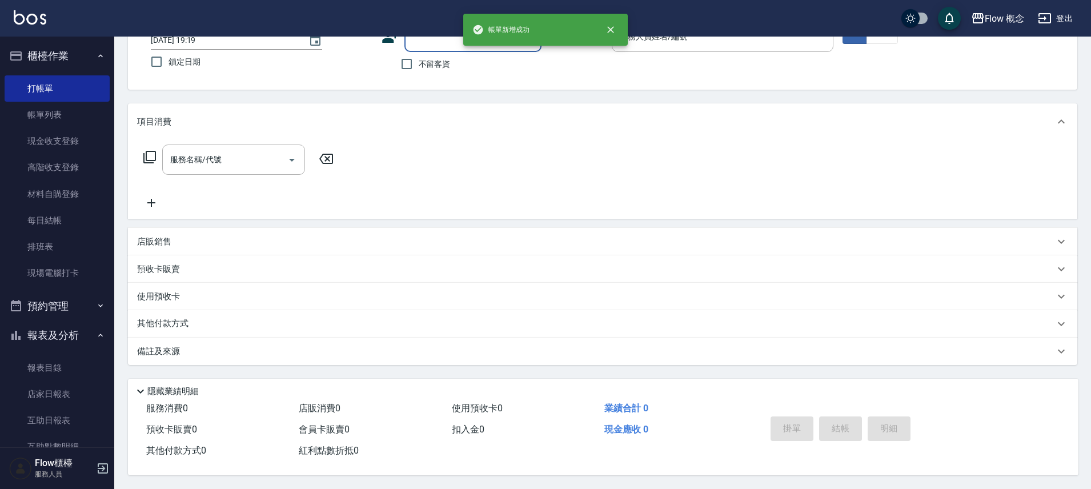
scroll to position [89, 0]
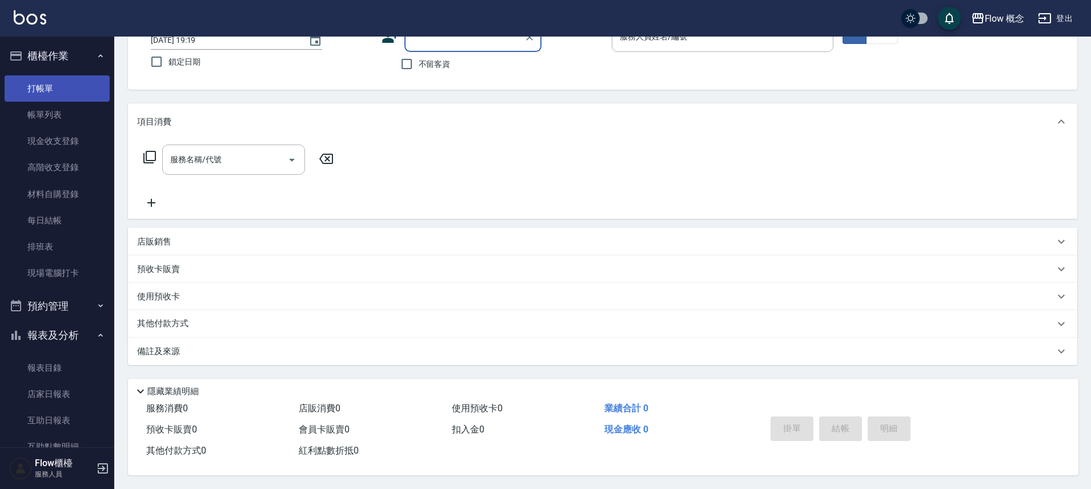
click at [59, 82] on link "打帳單" at bounding box center [57, 88] width 105 height 26
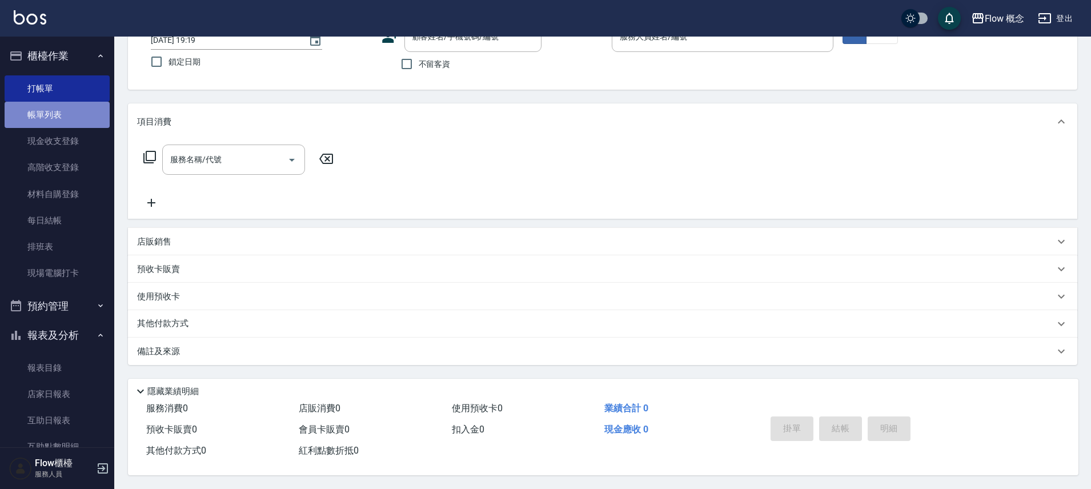
click at [82, 117] on link "帳單列表" at bounding box center [57, 115] width 105 height 26
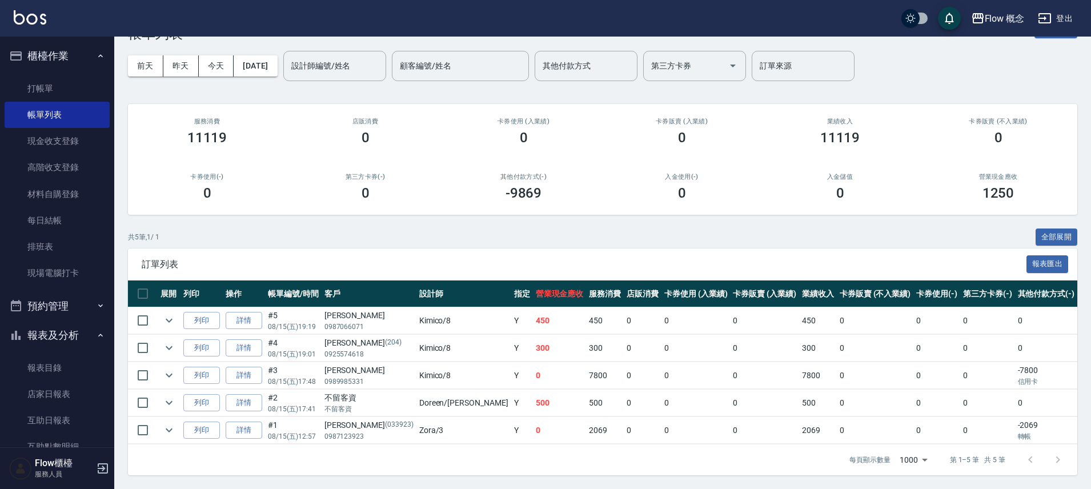
scroll to position [45, 0]
click at [69, 85] on link "打帳單" at bounding box center [57, 88] width 105 height 26
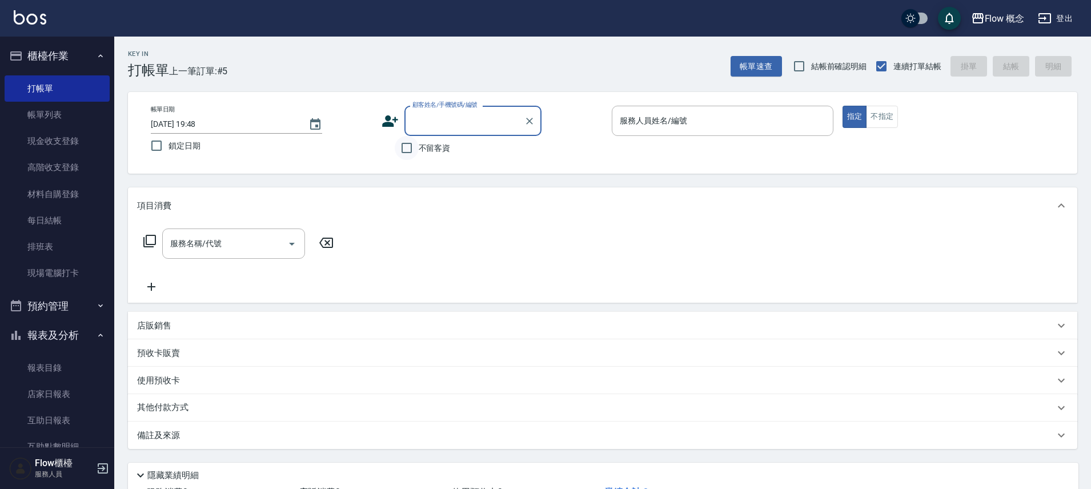
click at [411, 143] on input "不留客資" at bounding box center [407, 148] width 24 height 24
checkbox input "true"
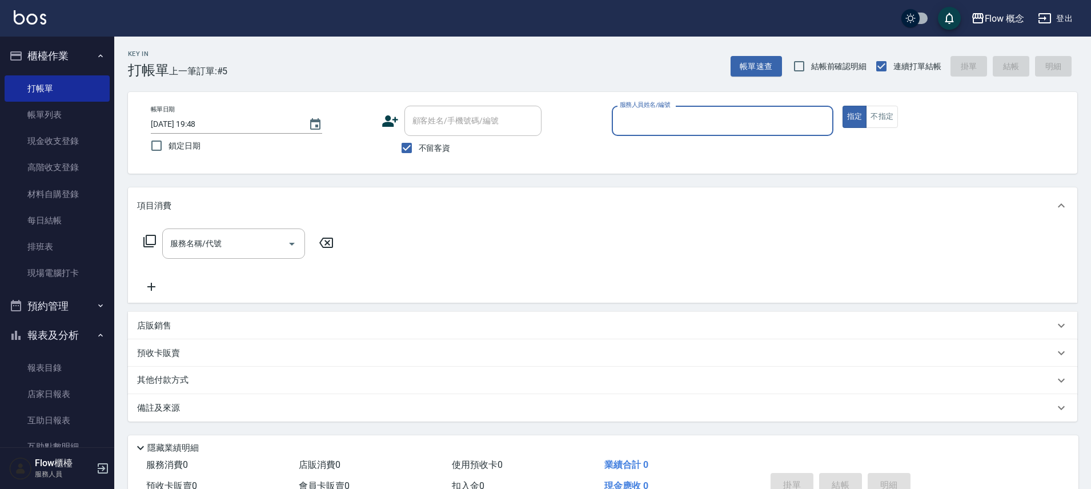
click at [661, 129] on input "服務人員姓名/編號" at bounding box center [722, 121] width 211 height 20
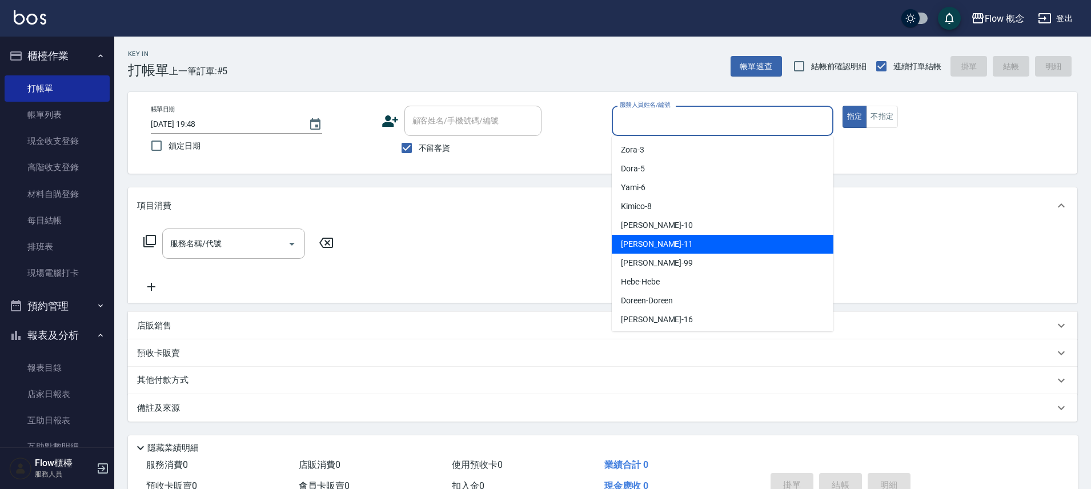
click at [674, 251] on div "[PERSON_NAME] -11" at bounding box center [723, 244] width 222 height 19
type input "[PERSON_NAME]-11"
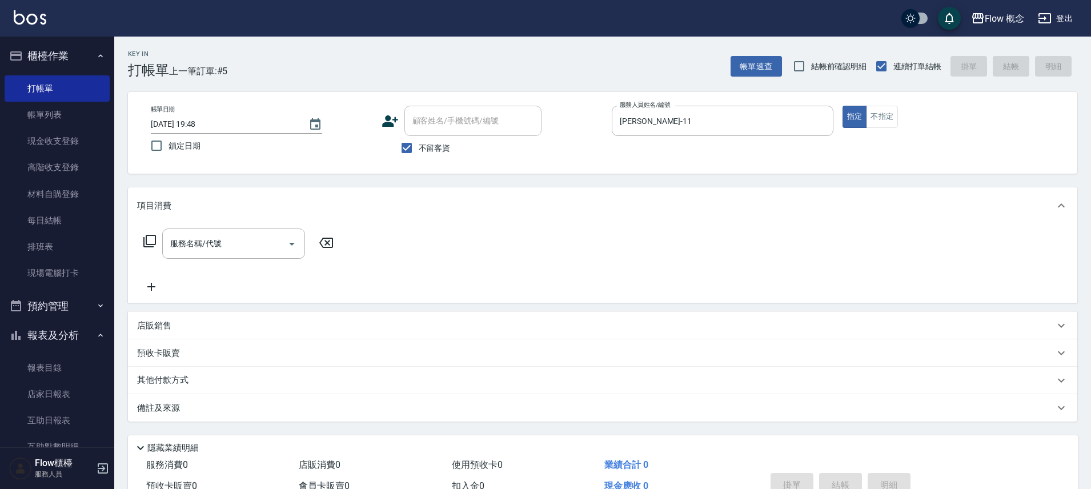
click at [148, 242] on icon at bounding box center [150, 241] width 14 height 14
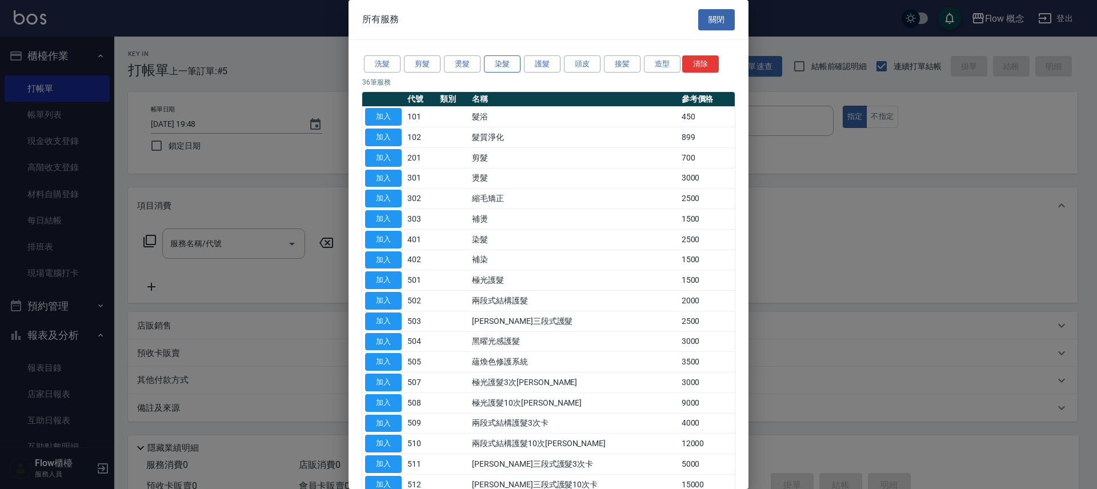
click at [495, 69] on button "染髮" at bounding box center [502, 64] width 37 height 18
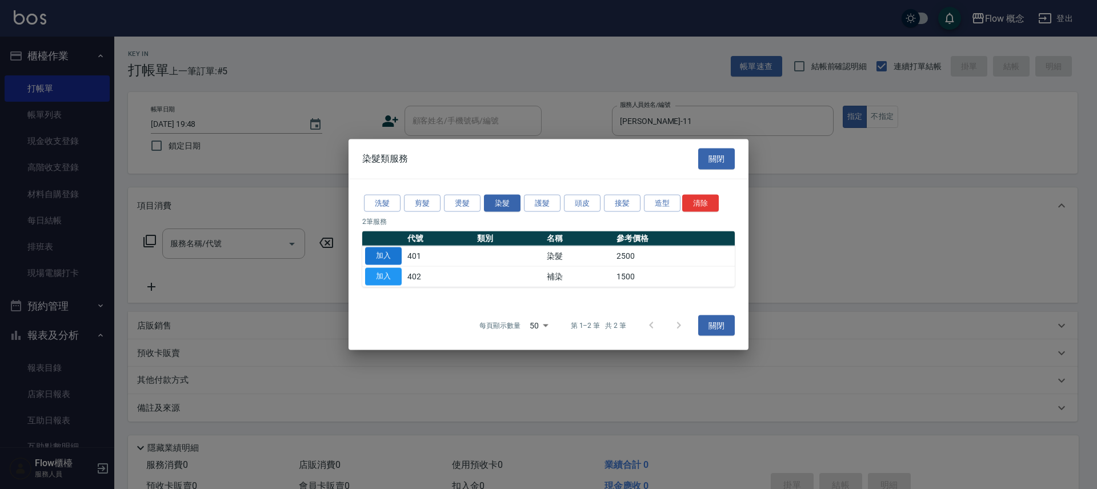
click at [390, 255] on button "加入" at bounding box center [383, 256] width 37 height 18
type input "染髮(401)"
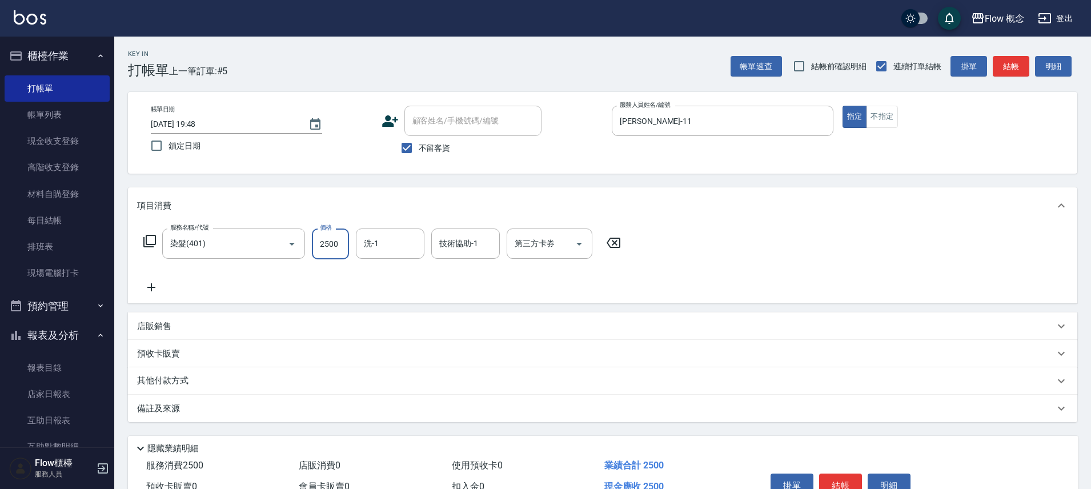
click at [338, 239] on input "2500" at bounding box center [330, 244] width 37 height 31
type input "3600"
click at [464, 298] on div "服務名稱/代號 染髮(401) 服務名稱/代號 價格 3600 價格 洗-1 洗-1 技術協助-1 技術協助-1 第三方卡券 第三方卡券" at bounding box center [603, 263] width 950 height 79
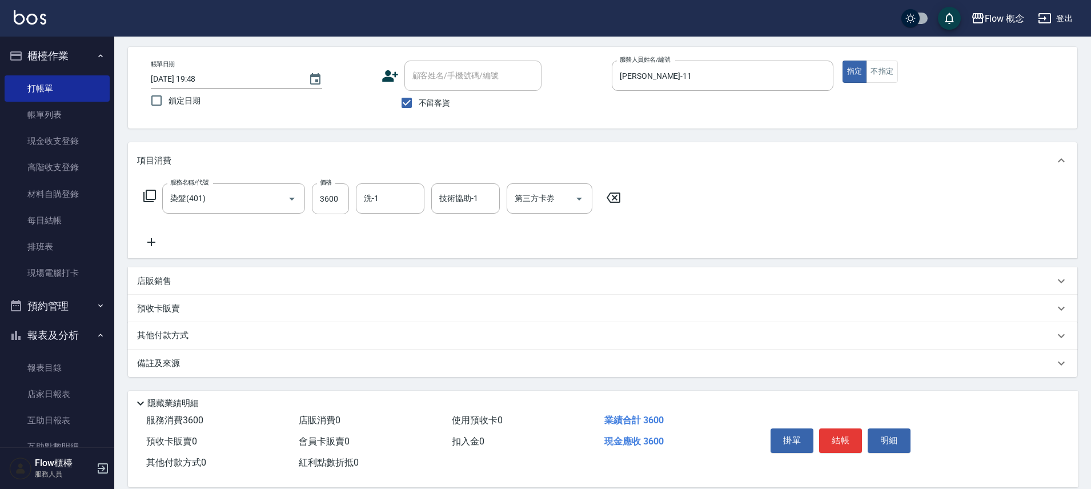
scroll to position [58, 0]
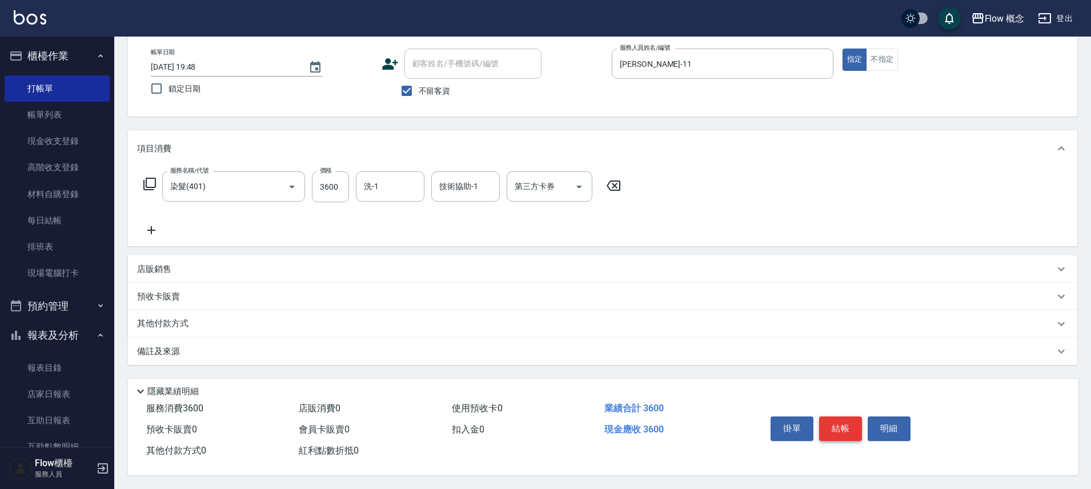
click at [840, 433] on button "結帳" at bounding box center [840, 429] width 43 height 24
type input "[DATE] 19:49"
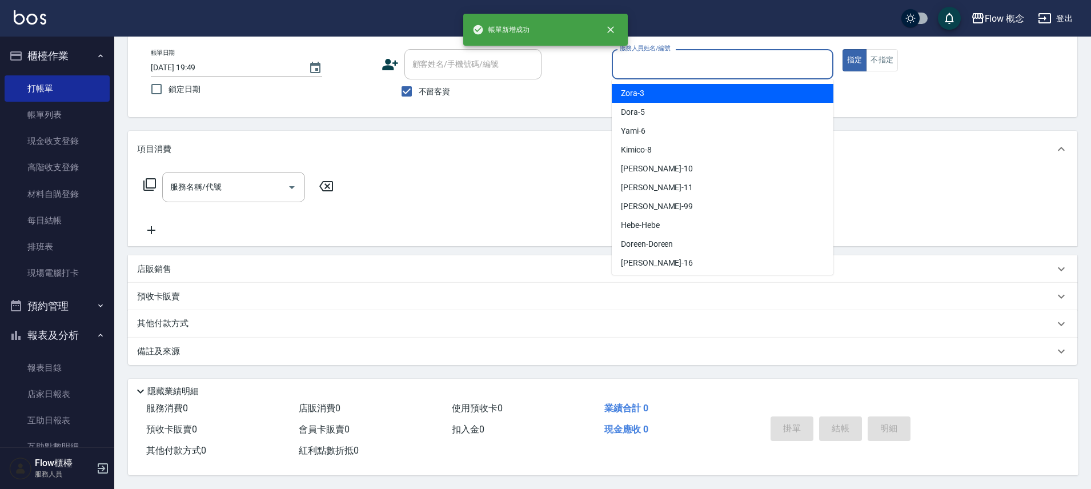
click at [676, 69] on input "服務人員姓名/編號" at bounding box center [722, 64] width 211 height 20
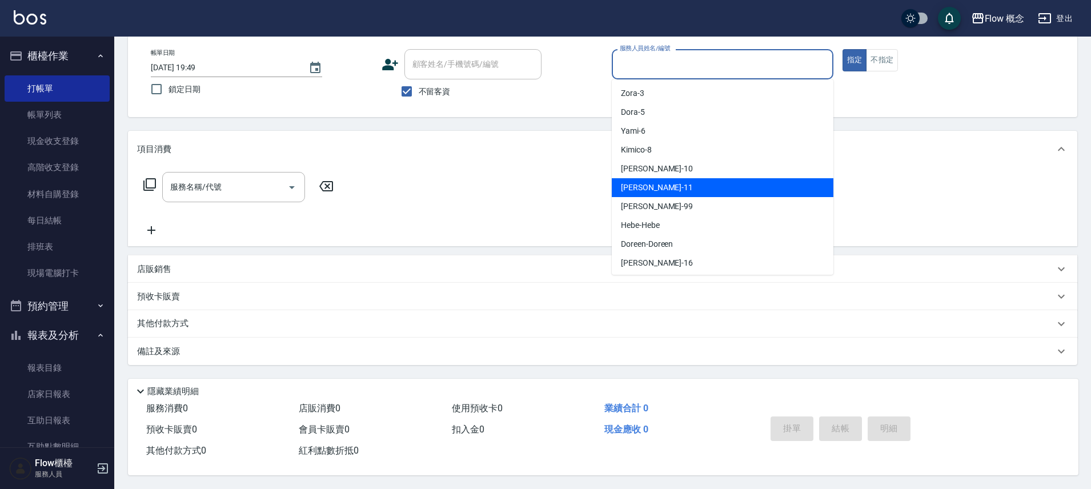
click at [638, 194] on div "[PERSON_NAME] -11" at bounding box center [723, 187] width 222 height 19
type input "[PERSON_NAME]-11"
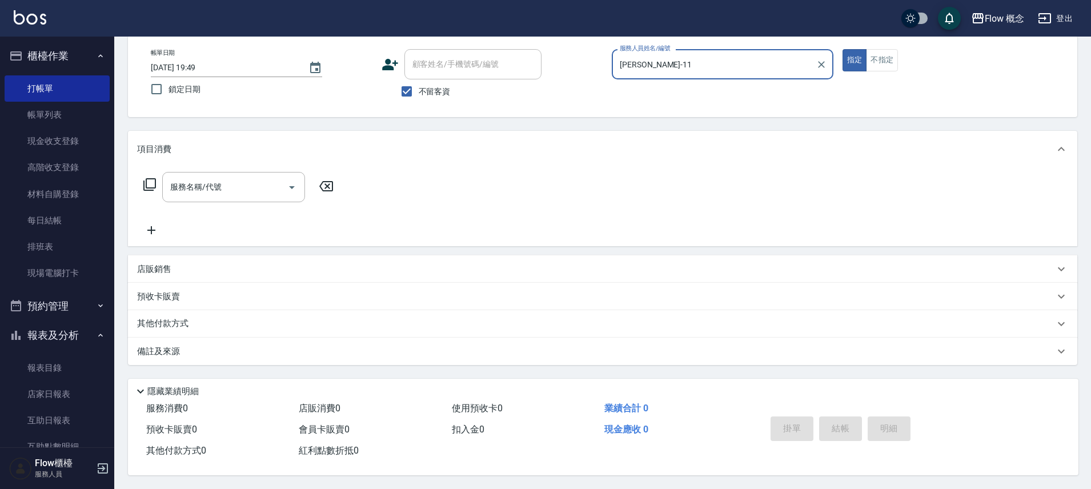
click at [150, 183] on icon at bounding box center [150, 185] width 14 height 14
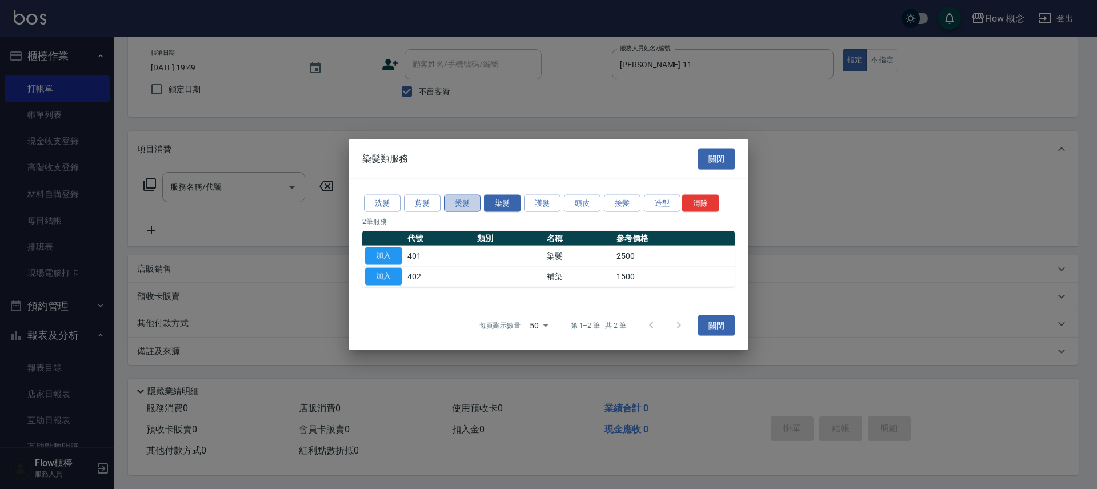
click at [470, 208] on button "燙髮" at bounding box center [462, 203] width 37 height 18
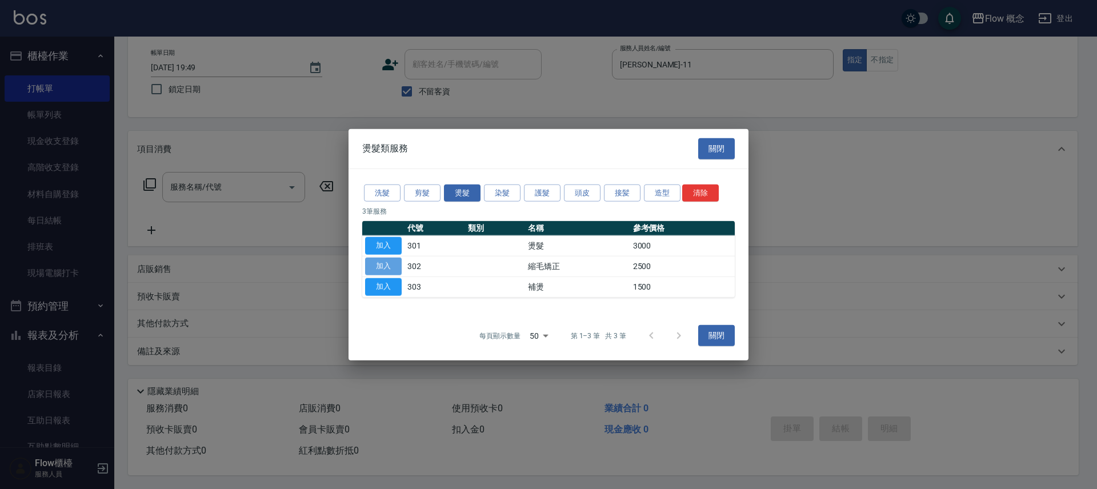
click at [387, 264] on button "加入" at bounding box center [383, 267] width 37 height 18
type input "縮毛矯正 (302)"
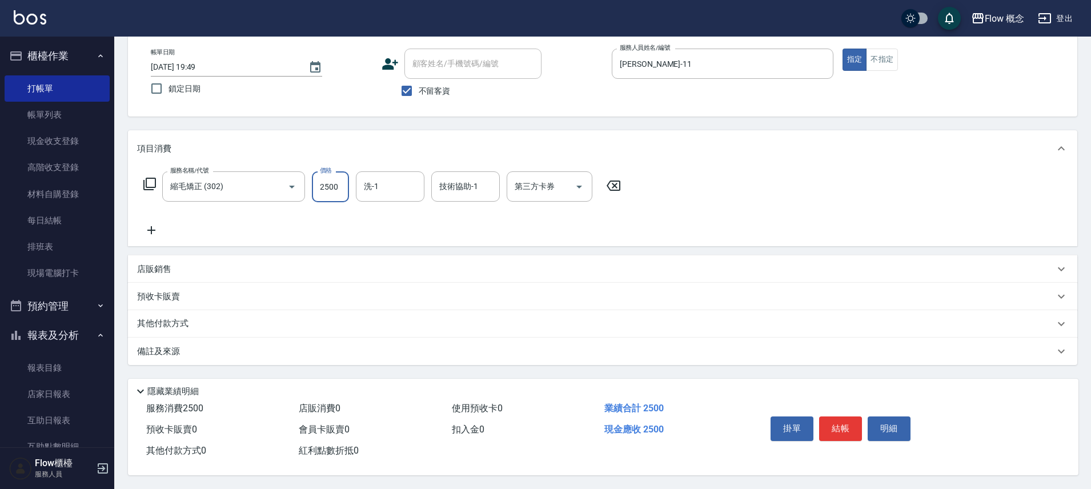
click at [341, 189] on input "2500" at bounding box center [330, 186] width 37 height 31
type input "2499"
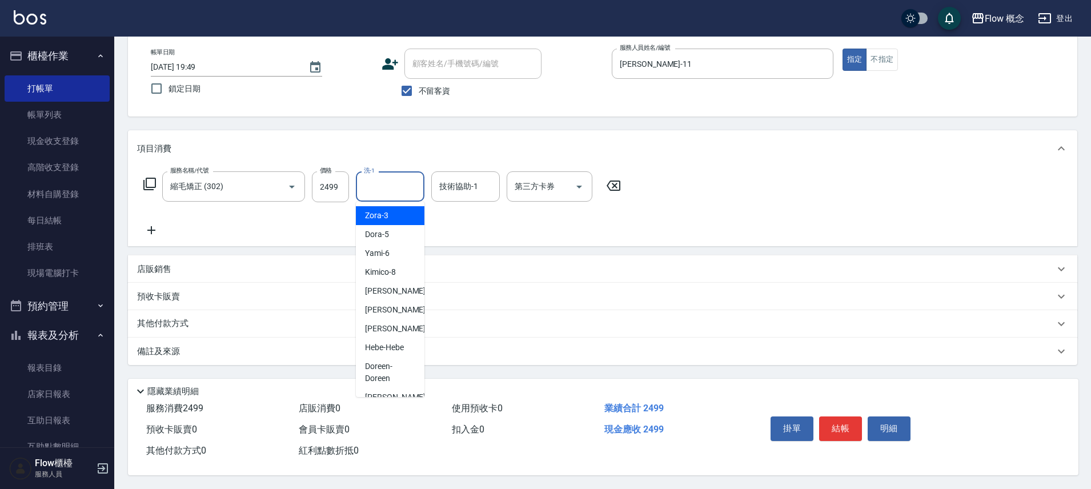
click at [406, 189] on input "洗-1" at bounding box center [390, 187] width 58 height 20
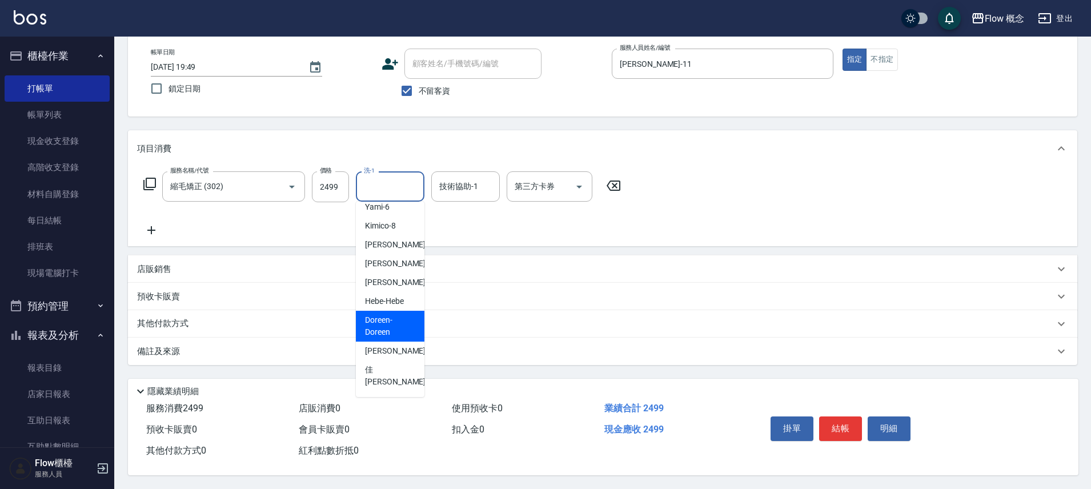
scroll to position [52, 0]
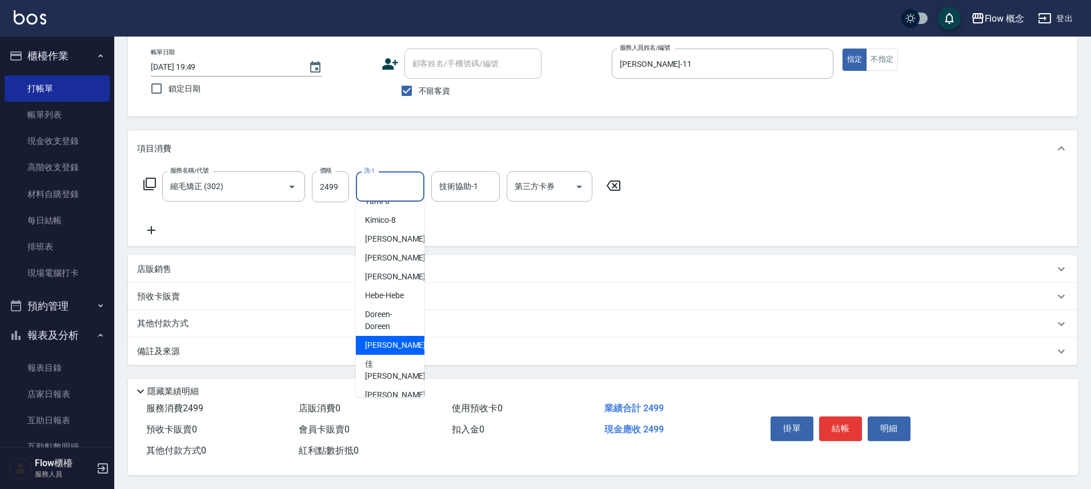
click at [382, 342] on span "[PERSON_NAME] -16" at bounding box center [401, 345] width 72 height 12
type input "[PERSON_NAME]-16"
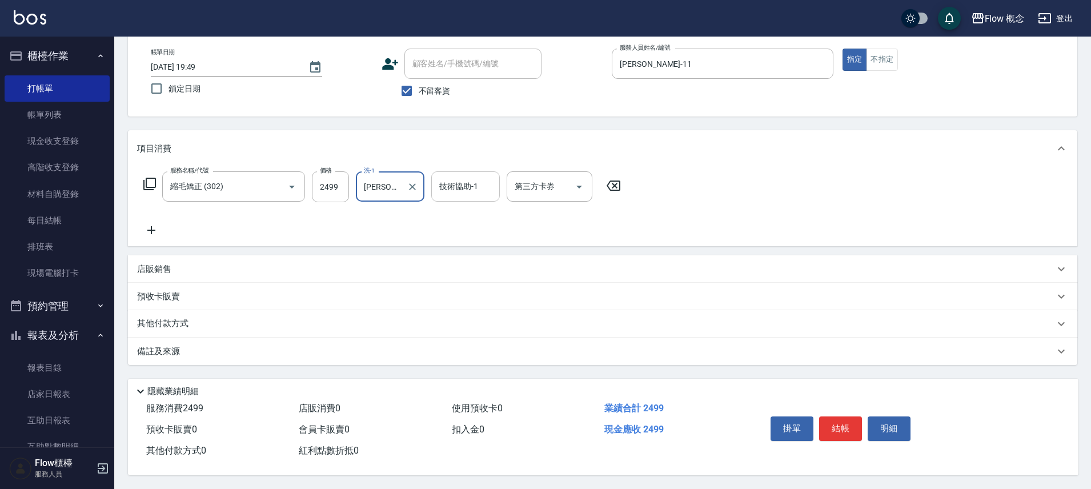
click at [474, 186] on div "技術協助-1 技術協助-1" at bounding box center [465, 186] width 69 height 30
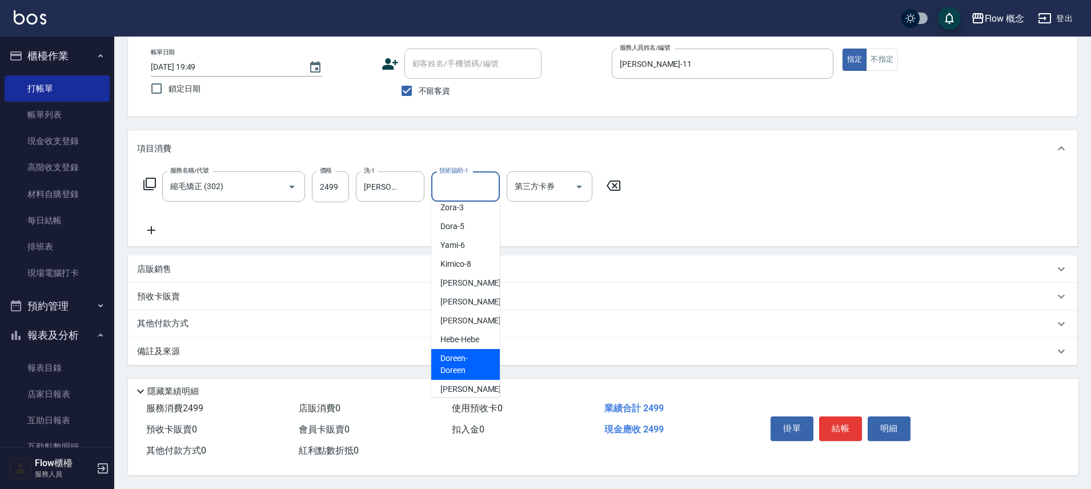
scroll to position [17, 0]
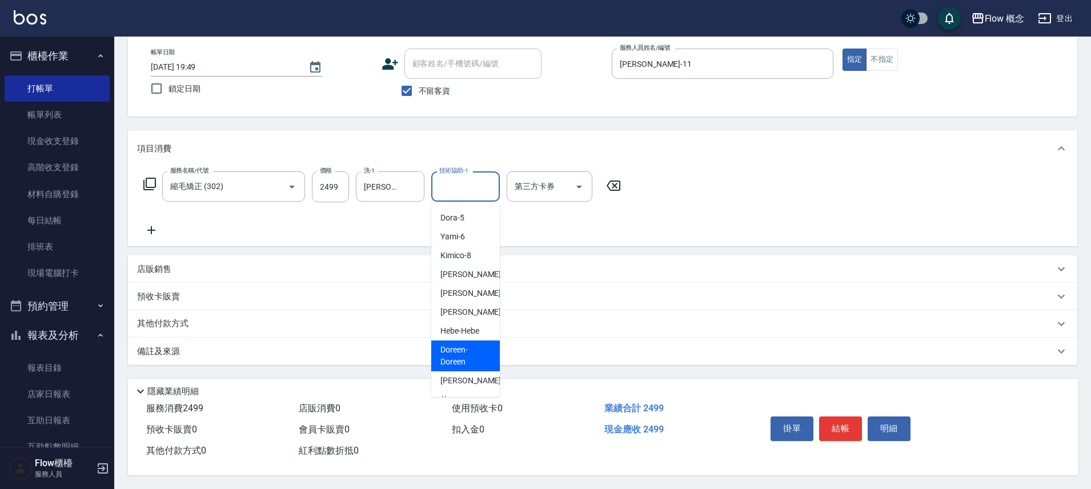
click at [449, 382] on span "[PERSON_NAME] -16" at bounding box center [477, 381] width 72 height 12
type input "[PERSON_NAME]-16"
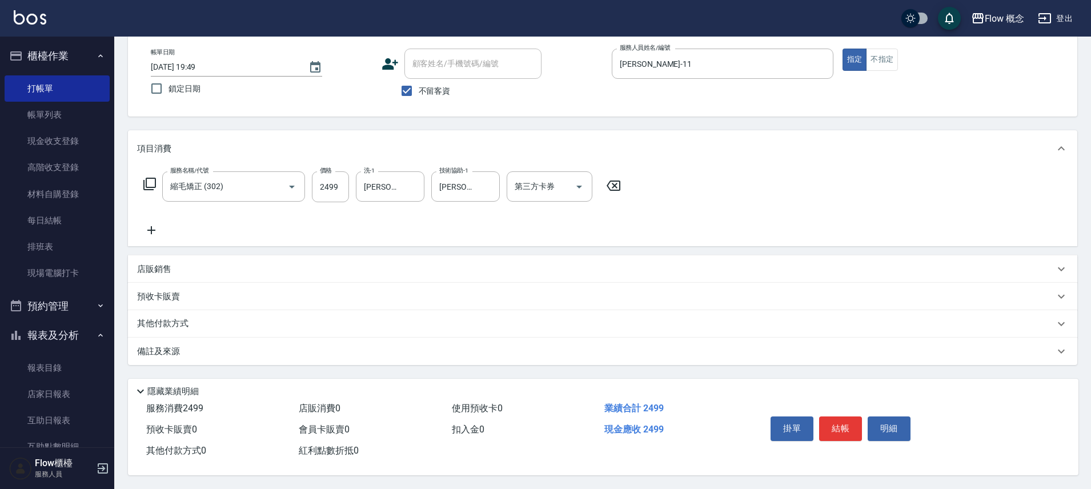
click at [462, 223] on div "服務名稱/代號 縮毛矯正 (302) 服務名稱/代號 價格 2499 價格 洗-1 [PERSON_NAME]-16 洗-1 技術協助-1 [PERSON_N…" at bounding box center [382, 204] width 491 height 66
click at [546, 186] on input "第三方卡券" at bounding box center [541, 187] width 58 height 20
click at [551, 209] on span "FUNNOW" at bounding box center [550, 215] width 86 height 19
type input "FUNNOW"
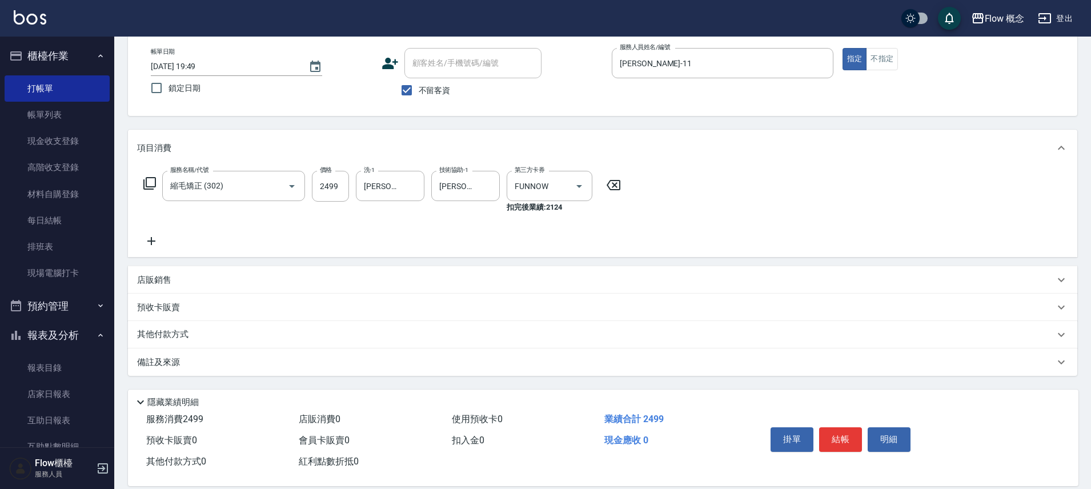
click at [538, 223] on div "服務名稱/代號 縮毛矯正 (302) 服務名稱/代號 價格 2499 價格 洗-1 [PERSON_NAME]-16 洗-1 技術協助-1 [PERSON_N…" at bounding box center [382, 209] width 491 height 77
click at [21, 273] on link "現場電腦打卡" at bounding box center [57, 273] width 105 height 26
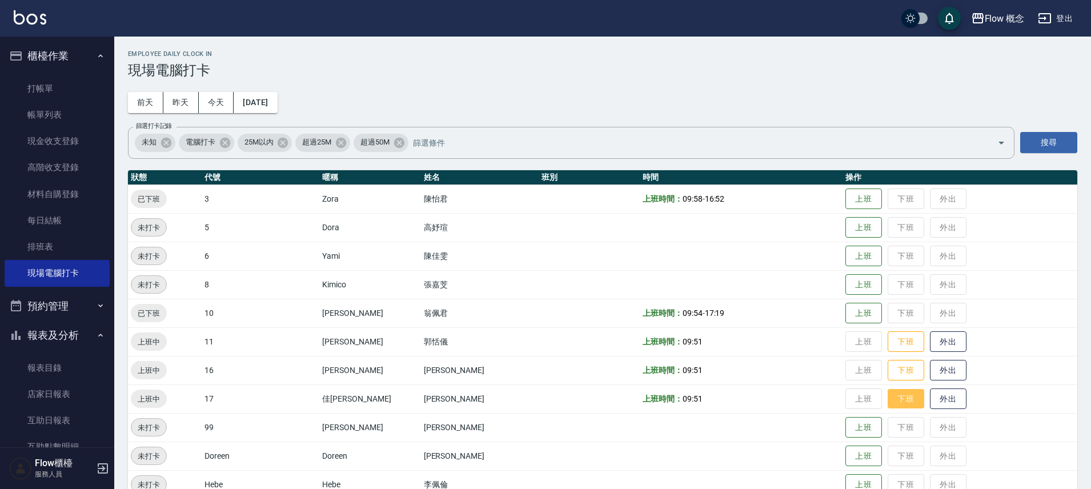
click at [888, 402] on button "下班" at bounding box center [906, 399] width 37 height 20
click at [888, 391] on button "下班" at bounding box center [906, 399] width 37 height 20
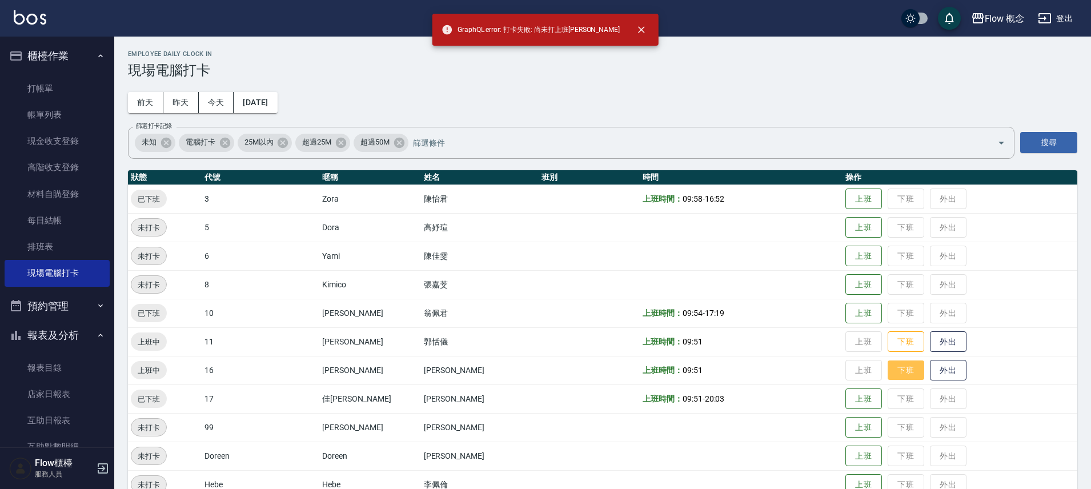
click at [888, 374] on button "下班" at bounding box center [906, 371] width 37 height 20
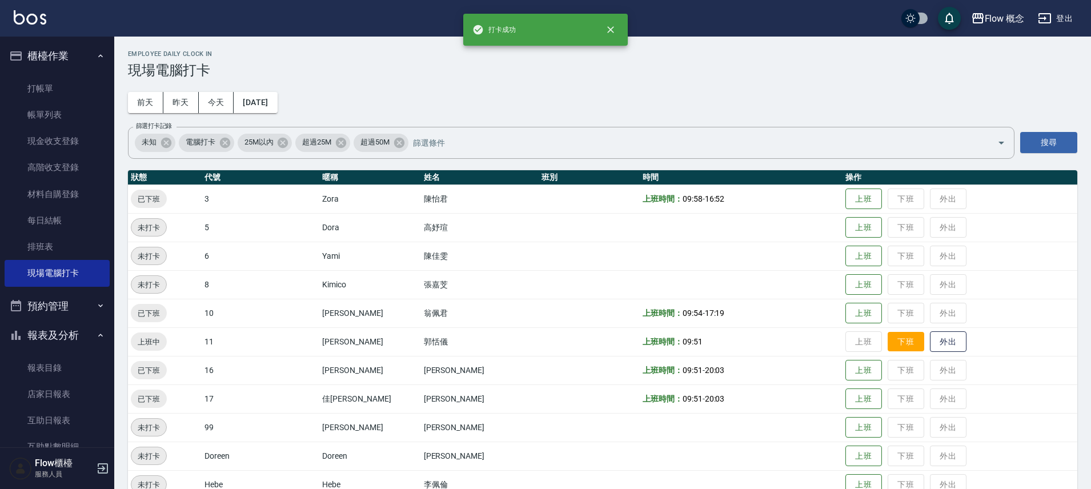
click at [888, 342] on button "下班" at bounding box center [906, 342] width 37 height 20
